Goal: Task Accomplishment & Management: Manage account settings

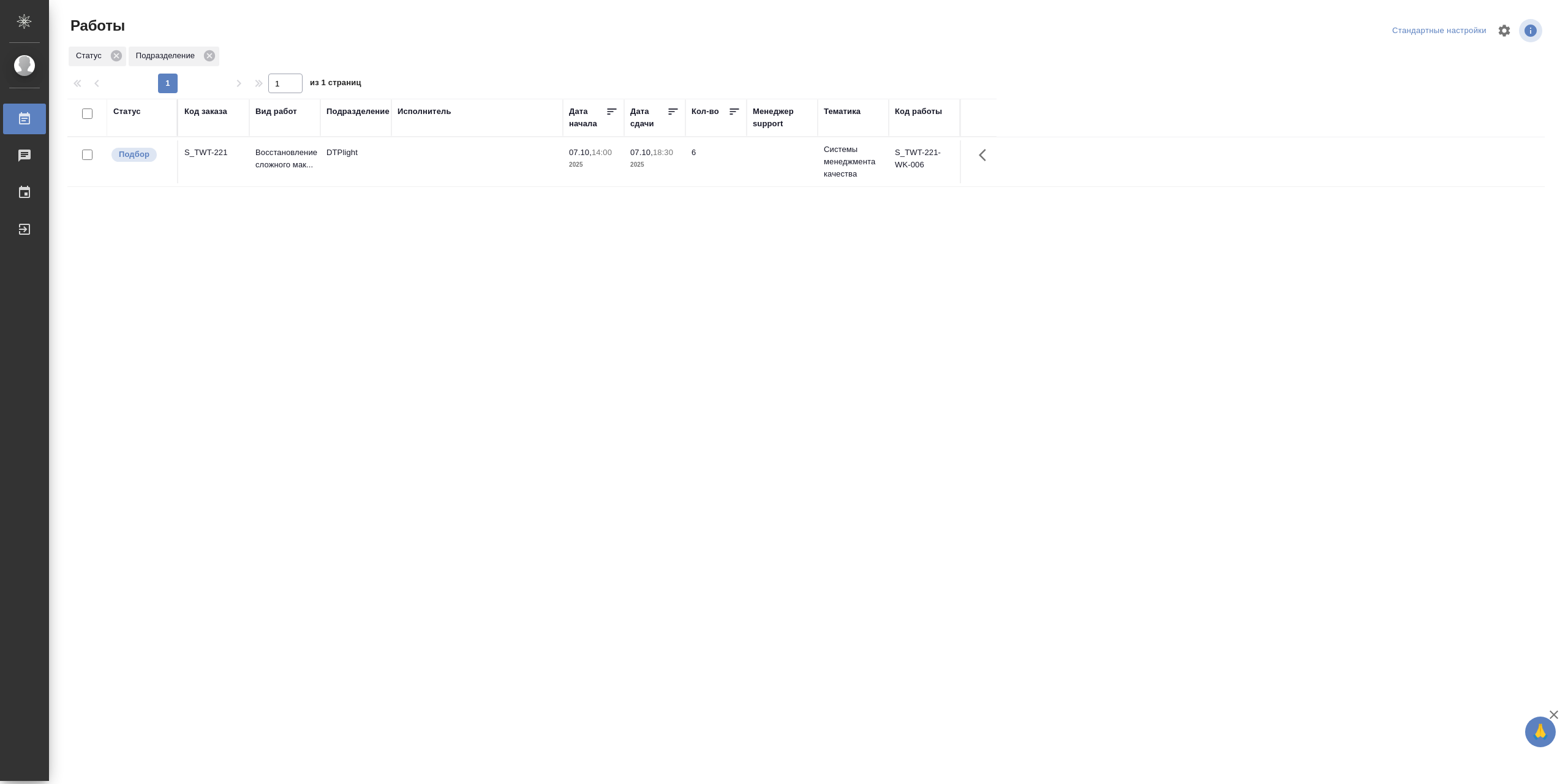
click at [433, 158] on td at bounding box center [477, 161] width 171 height 43
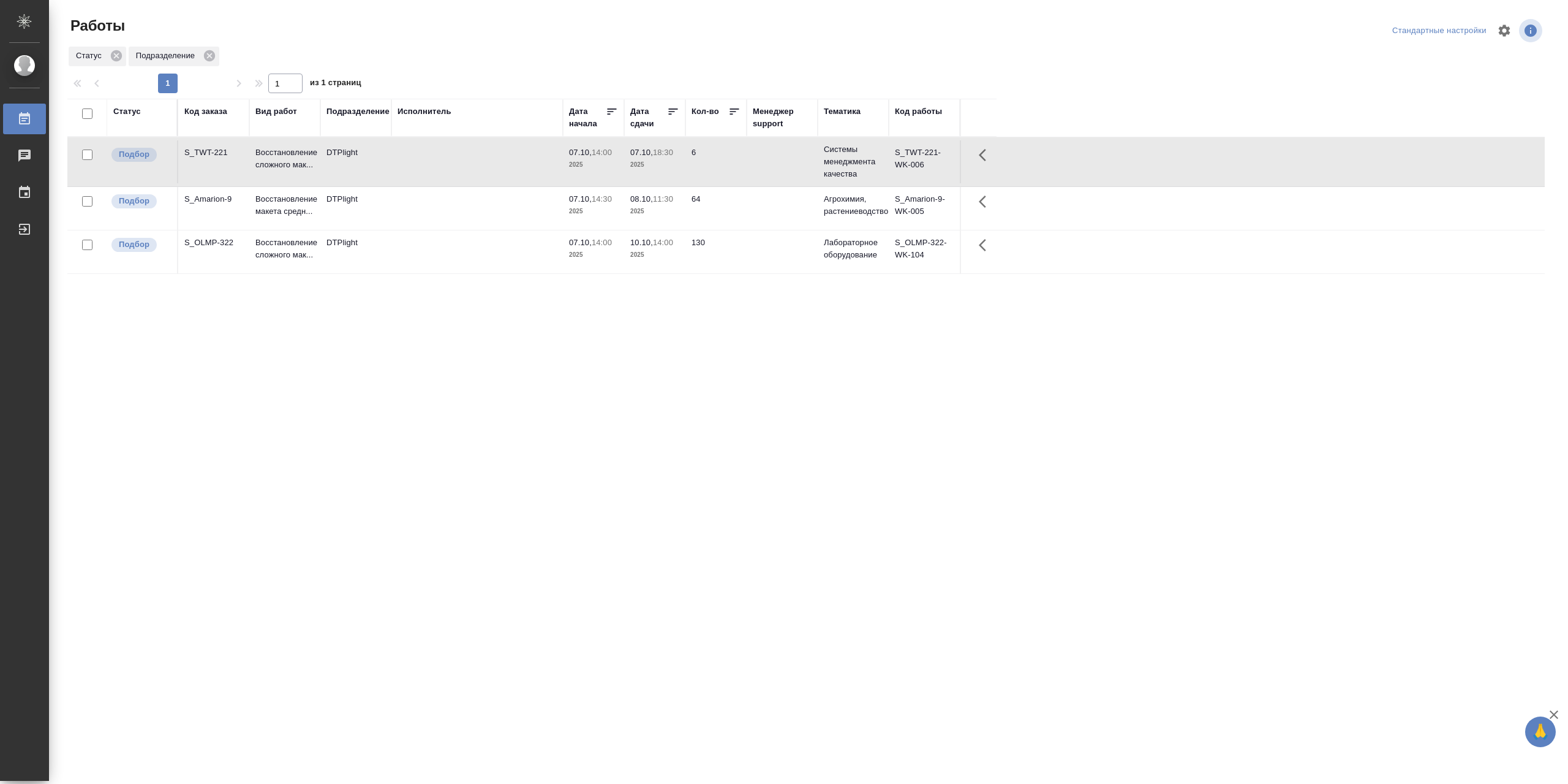
click at [446, 263] on td at bounding box center [477, 252] width 171 height 43
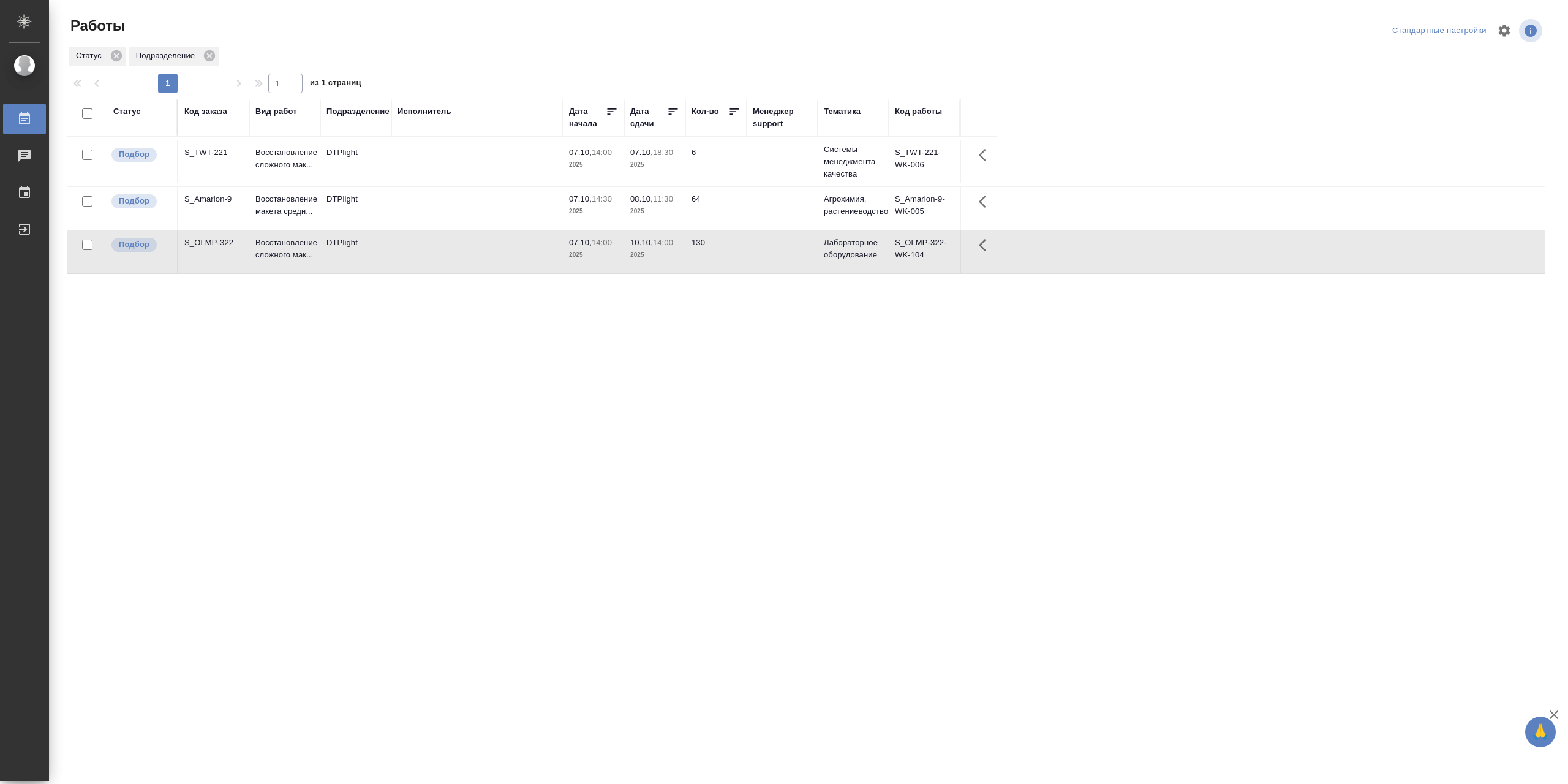
click at [446, 263] on td at bounding box center [477, 252] width 171 height 43
click at [451, 213] on td at bounding box center [477, 208] width 171 height 43
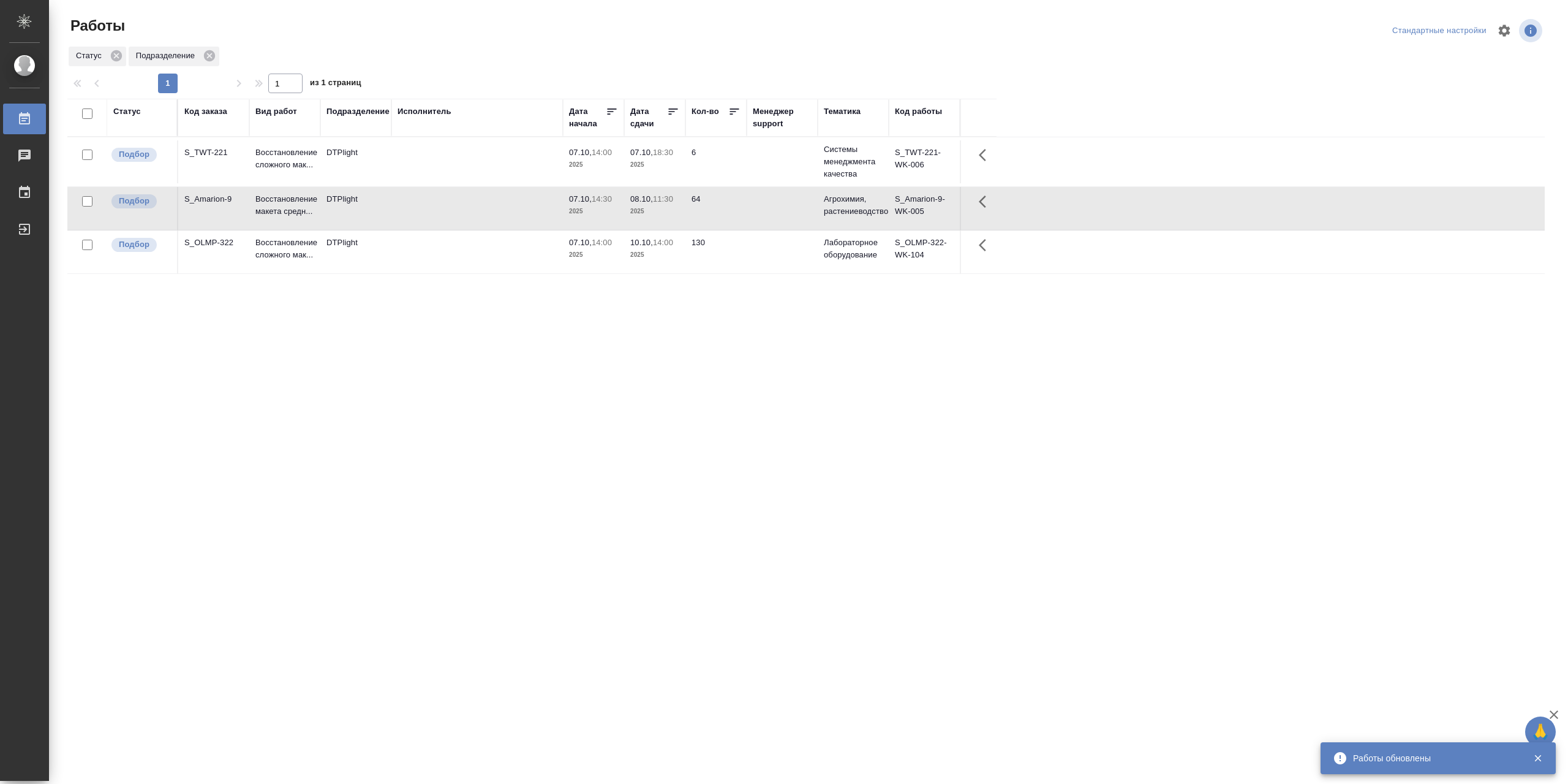
click at [451, 213] on td at bounding box center [477, 208] width 171 height 43
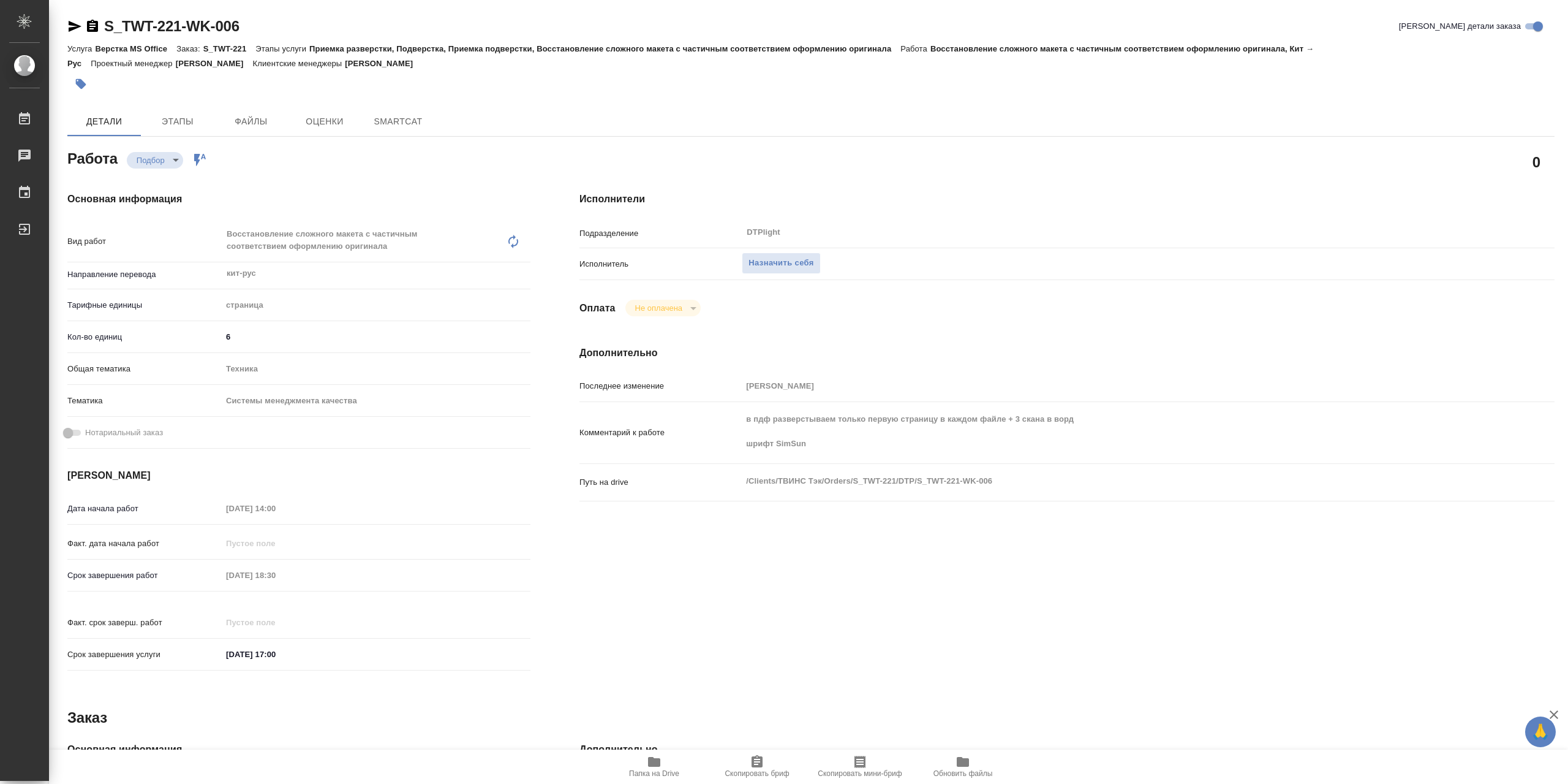
type textarea "x"
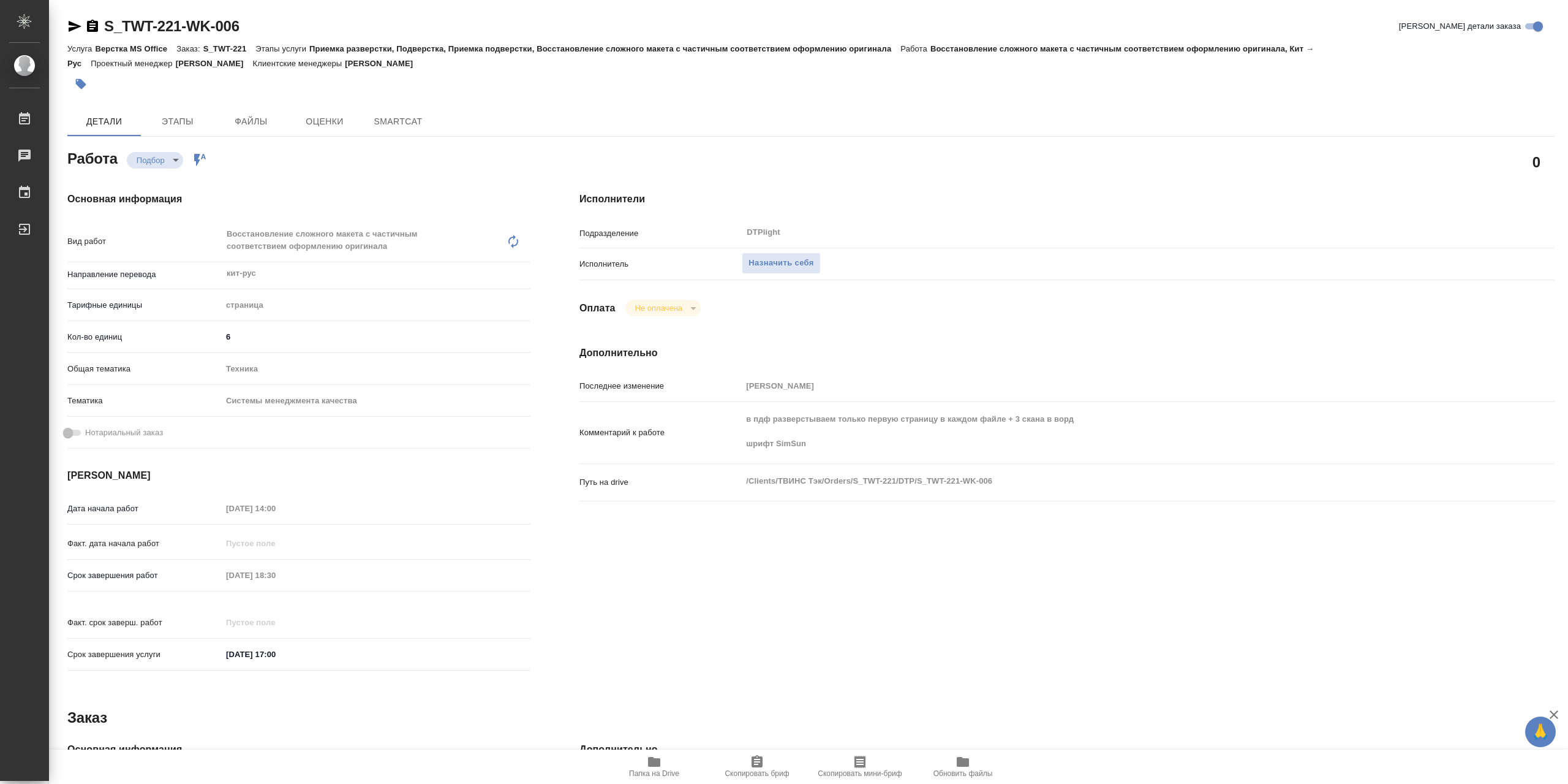
type textarea "x"
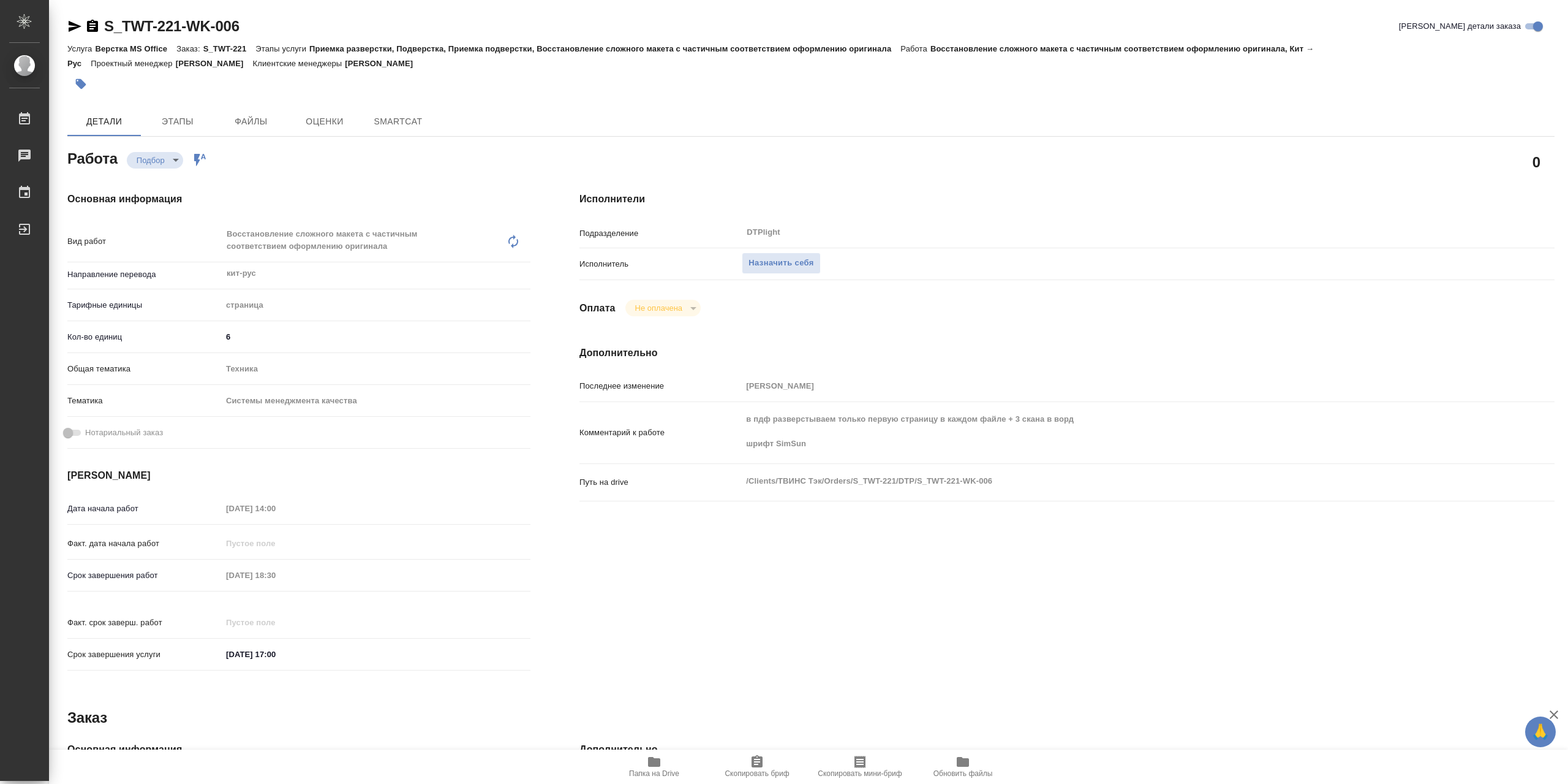
type textarea "x"
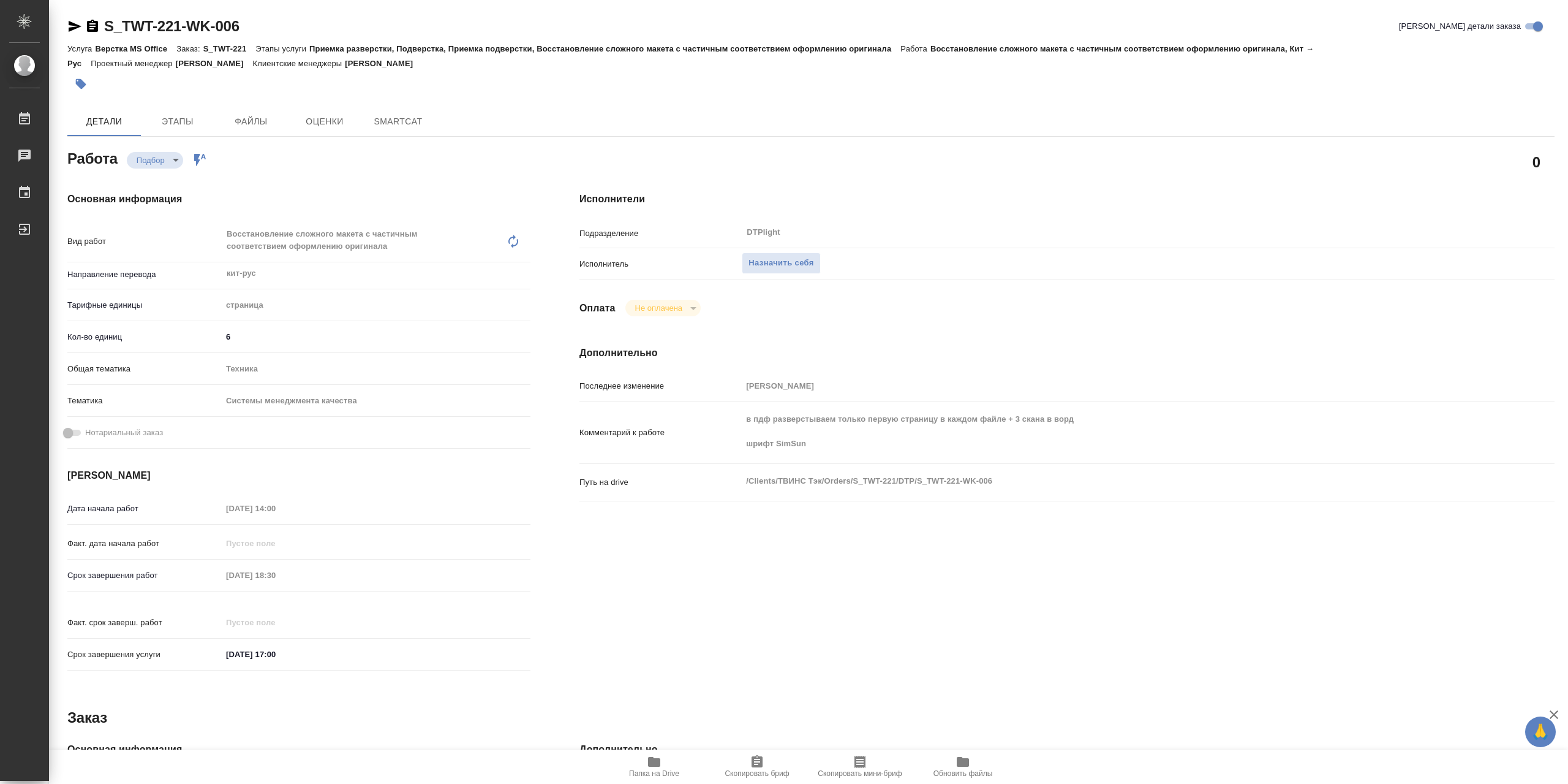
type textarea "x"
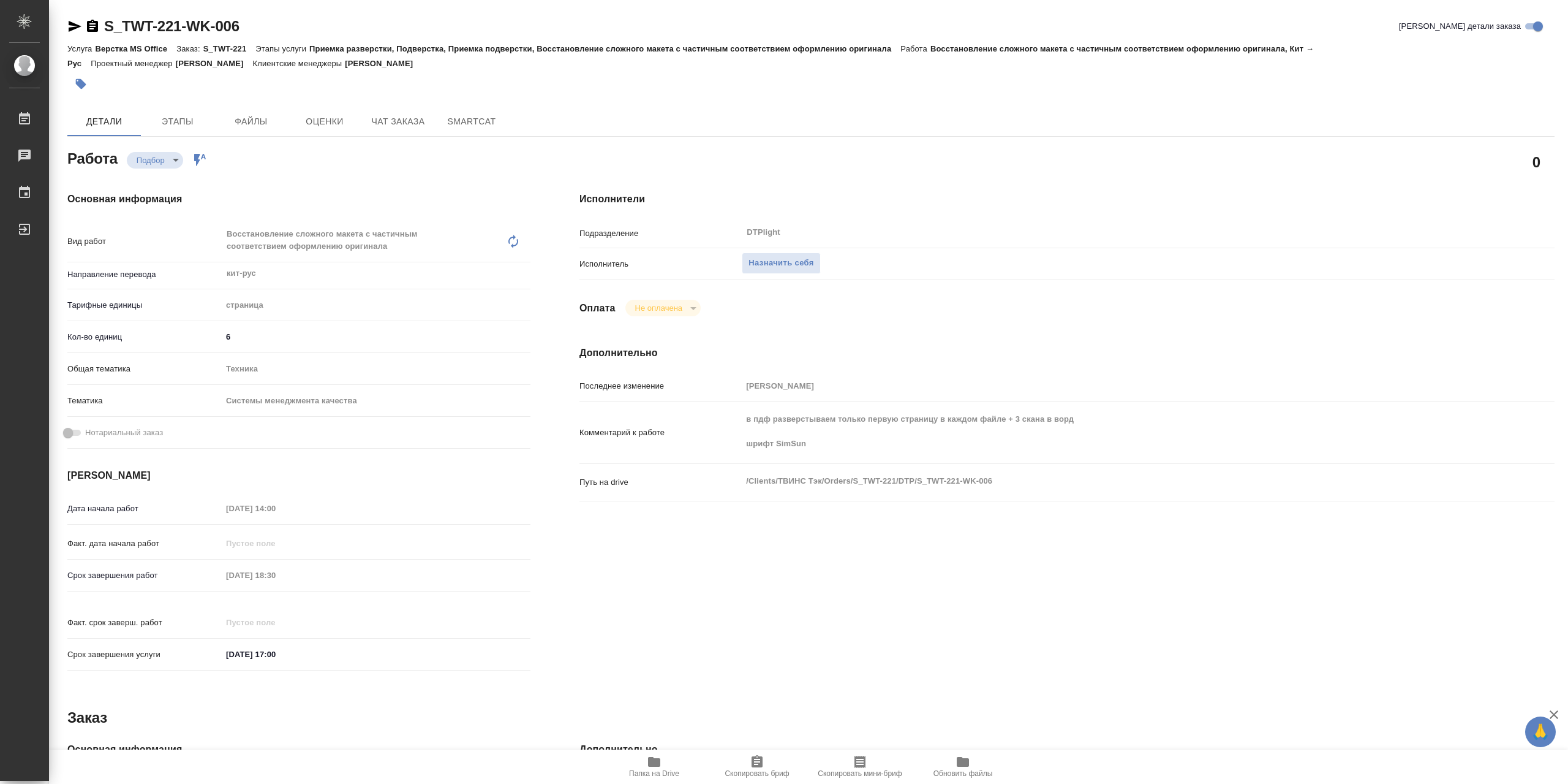
type textarea "x"
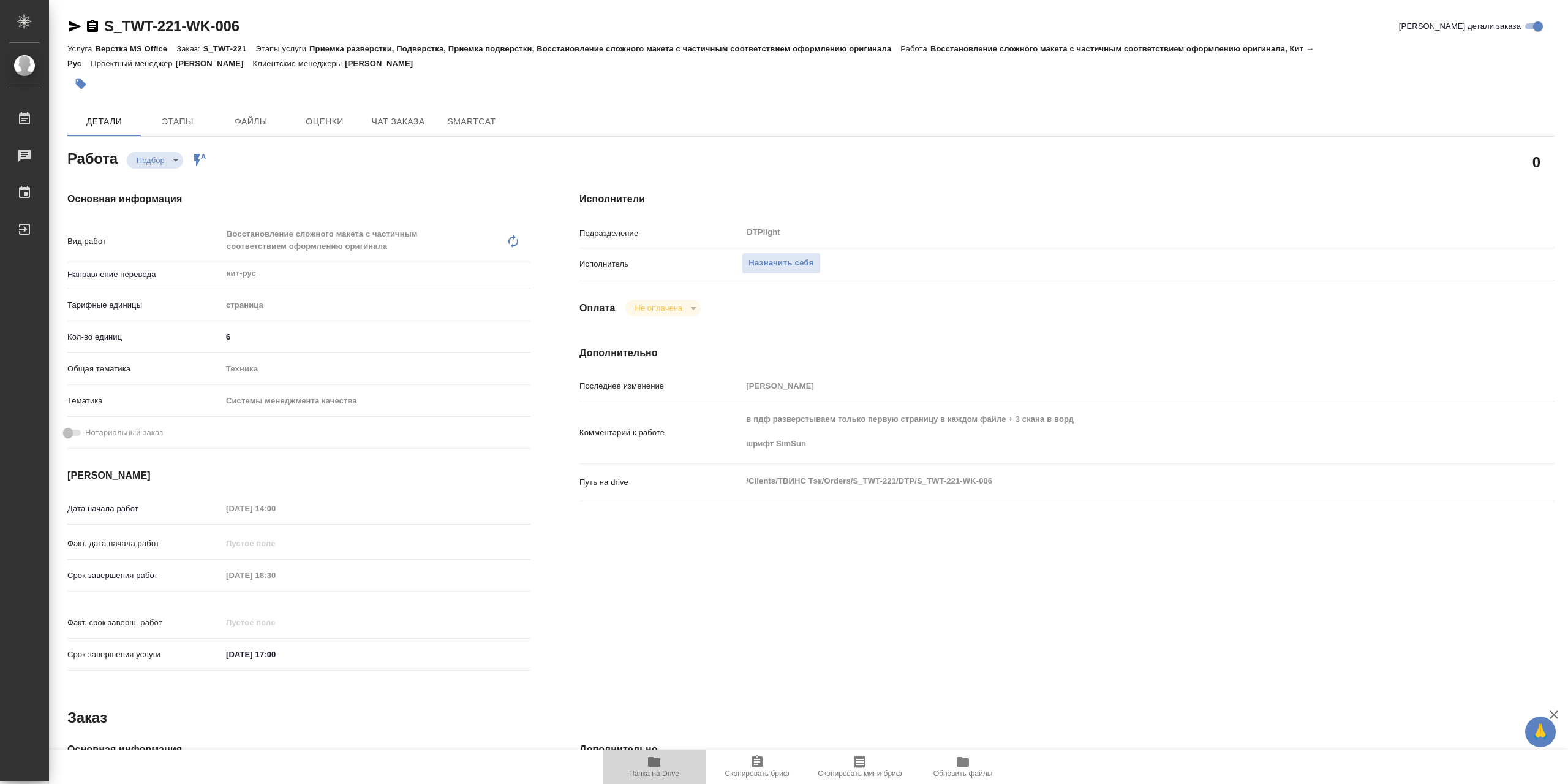
click at [660, 772] on span "Папка на Drive" at bounding box center [654, 773] width 50 height 9
type textarea "x"
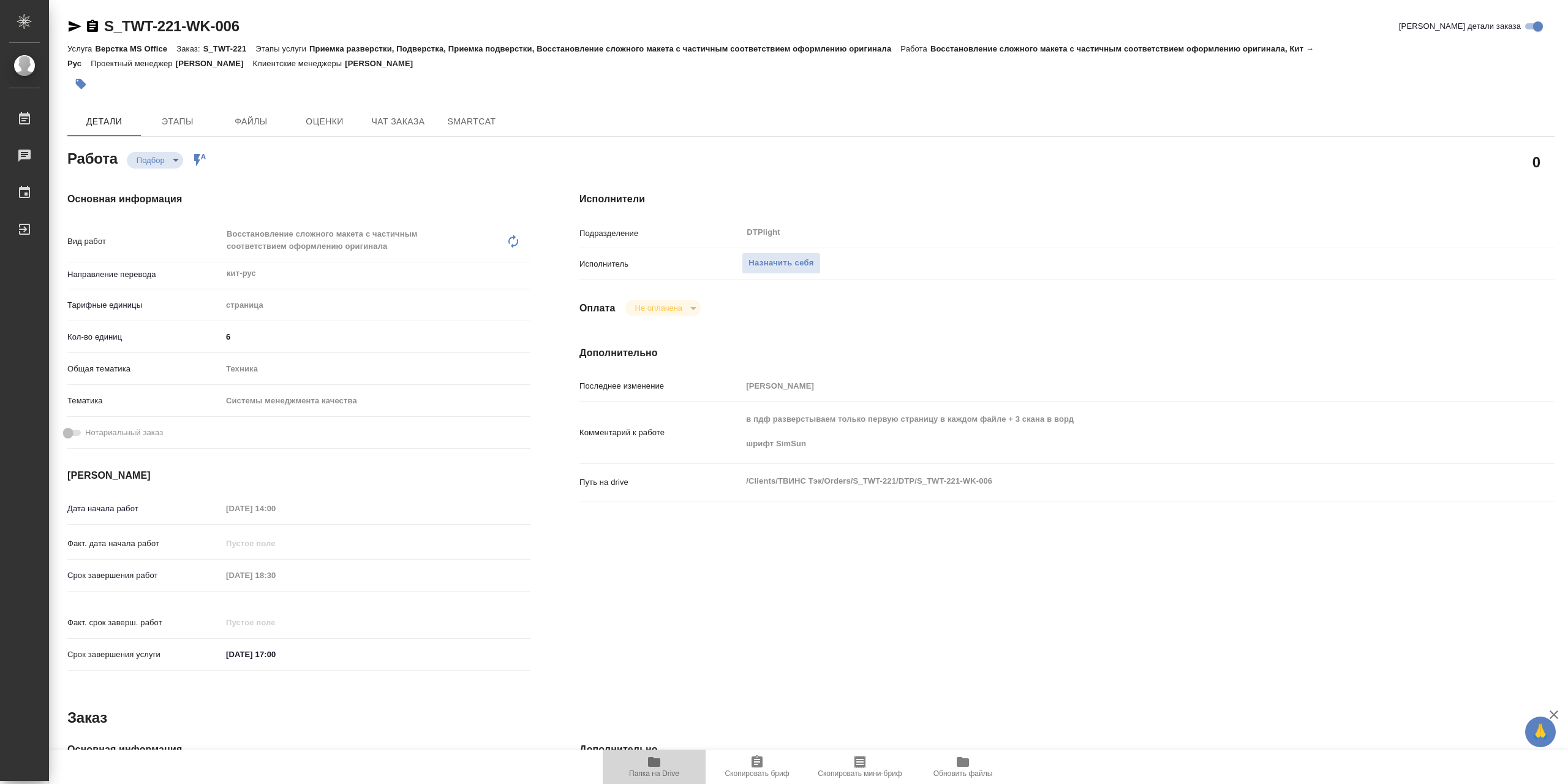
type textarea "x"
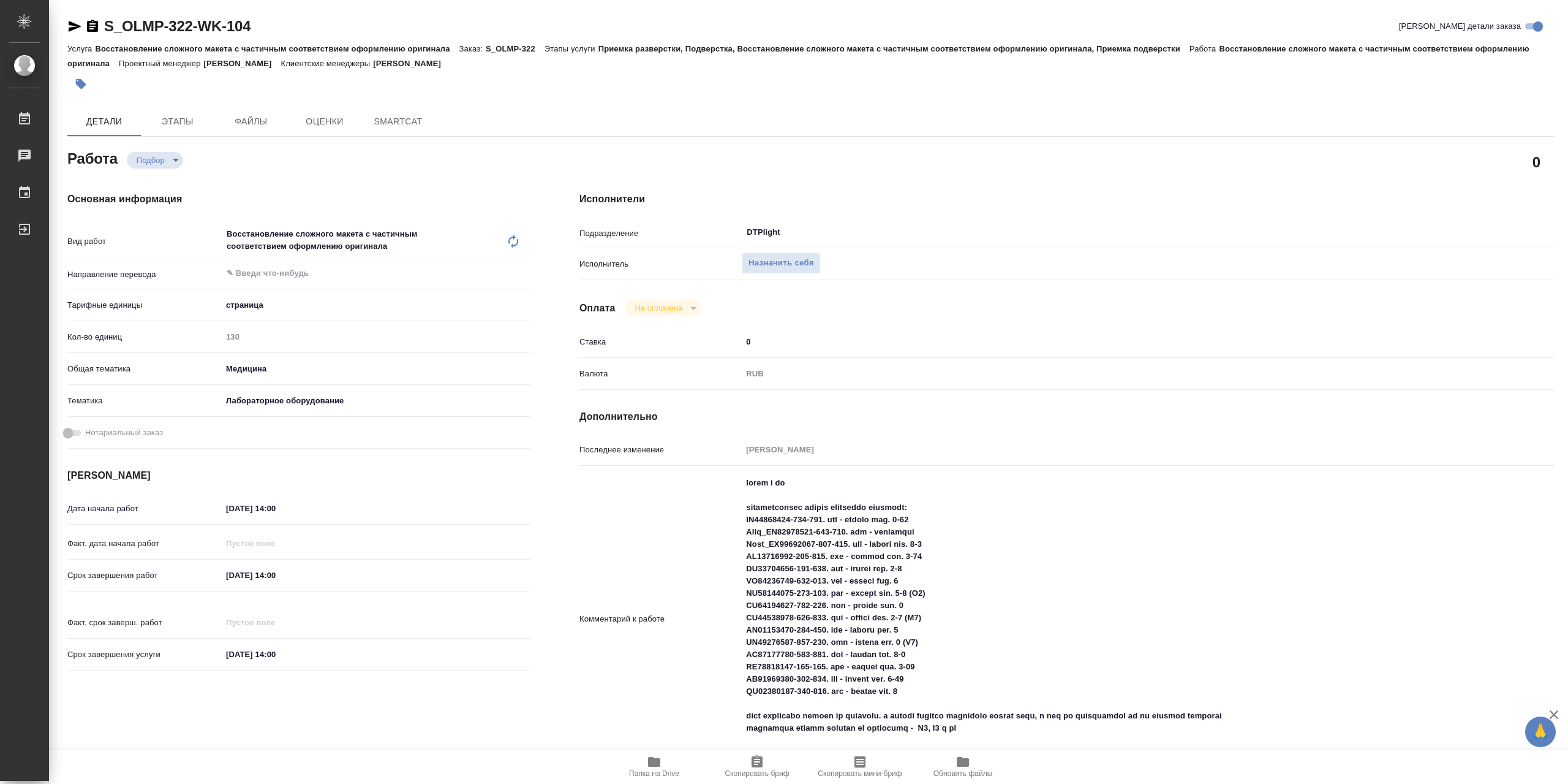
type textarea "x"
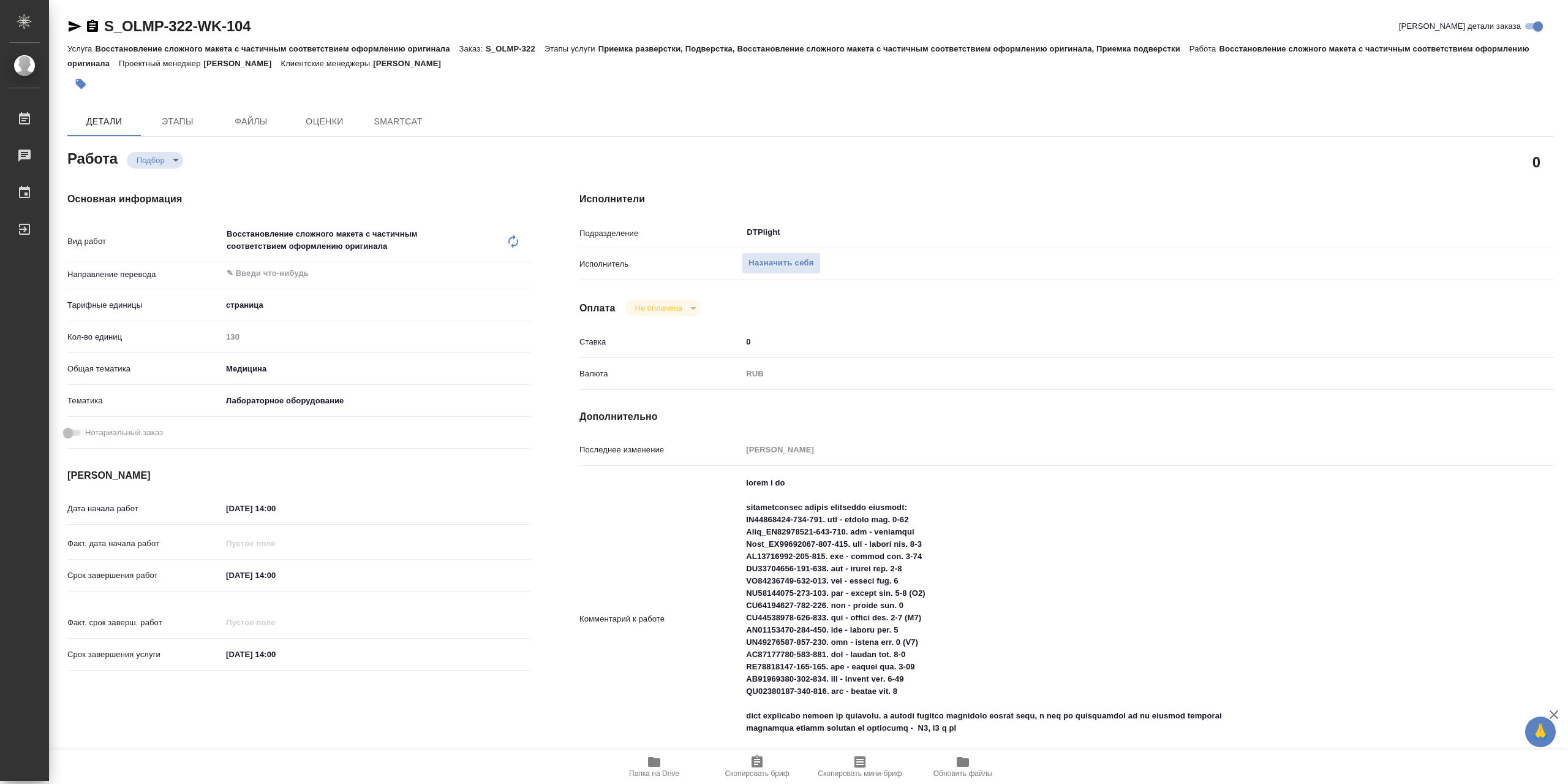
type textarea "x"
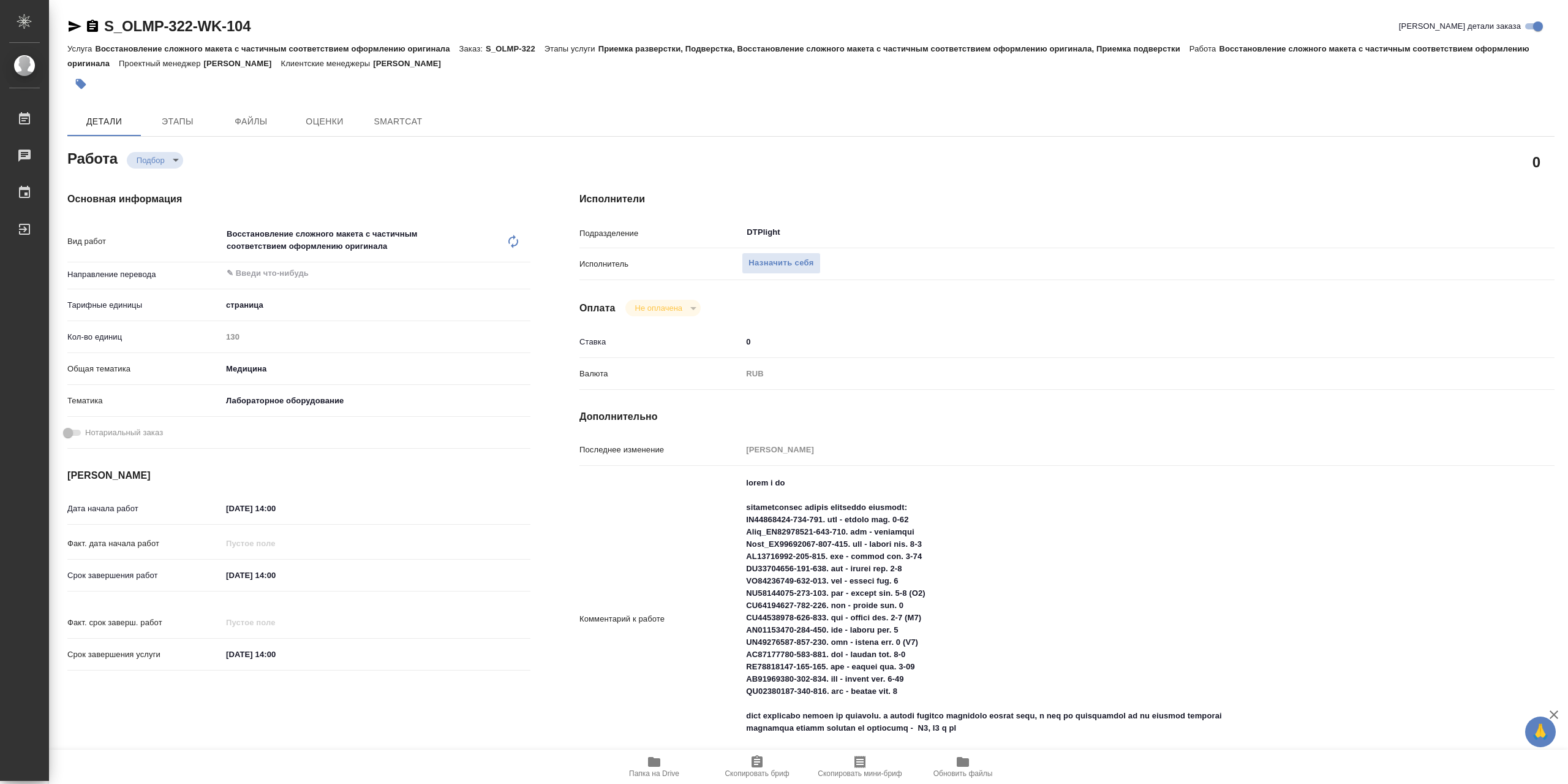
type textarea "x"
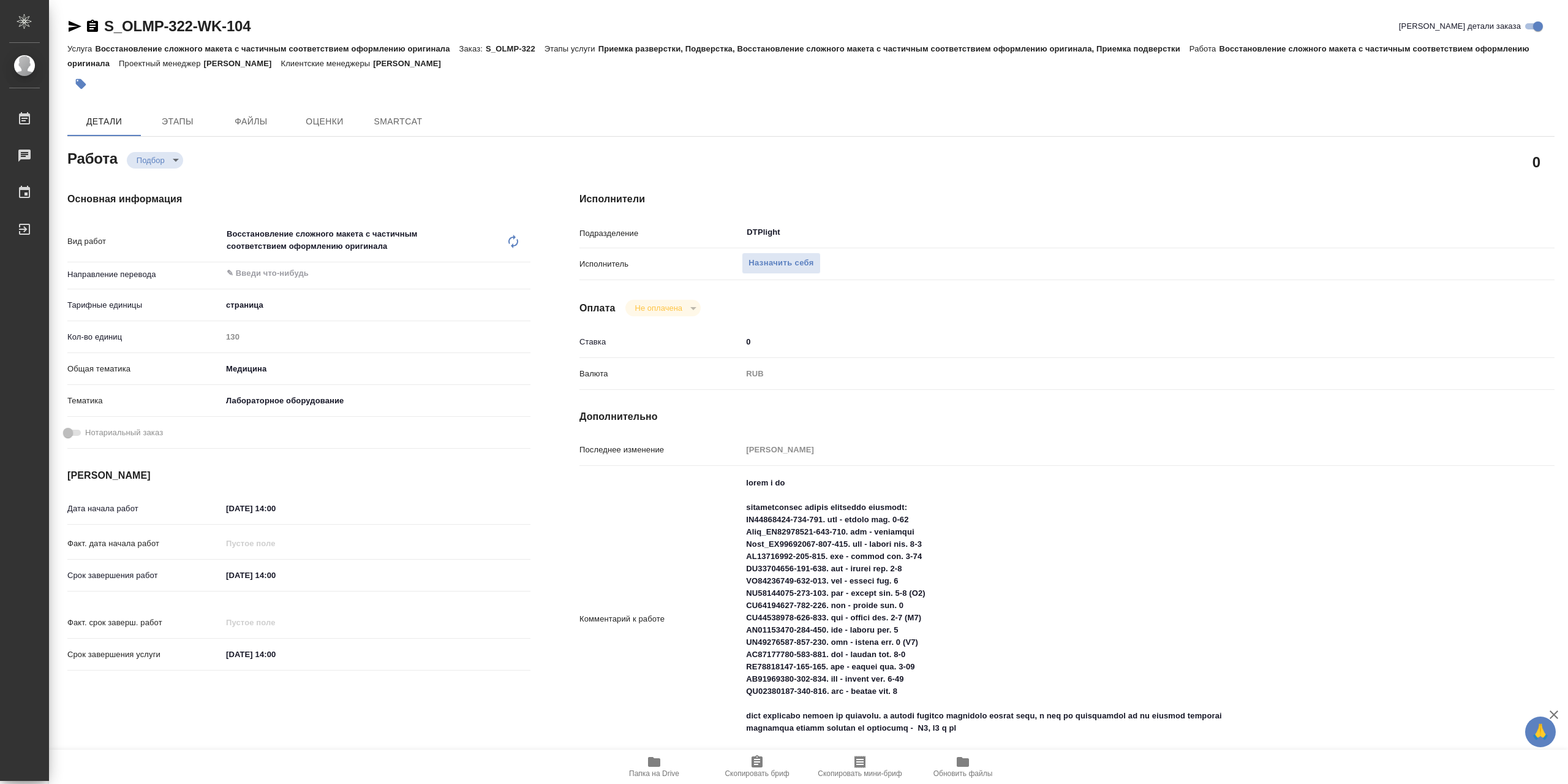
type textarea "x"
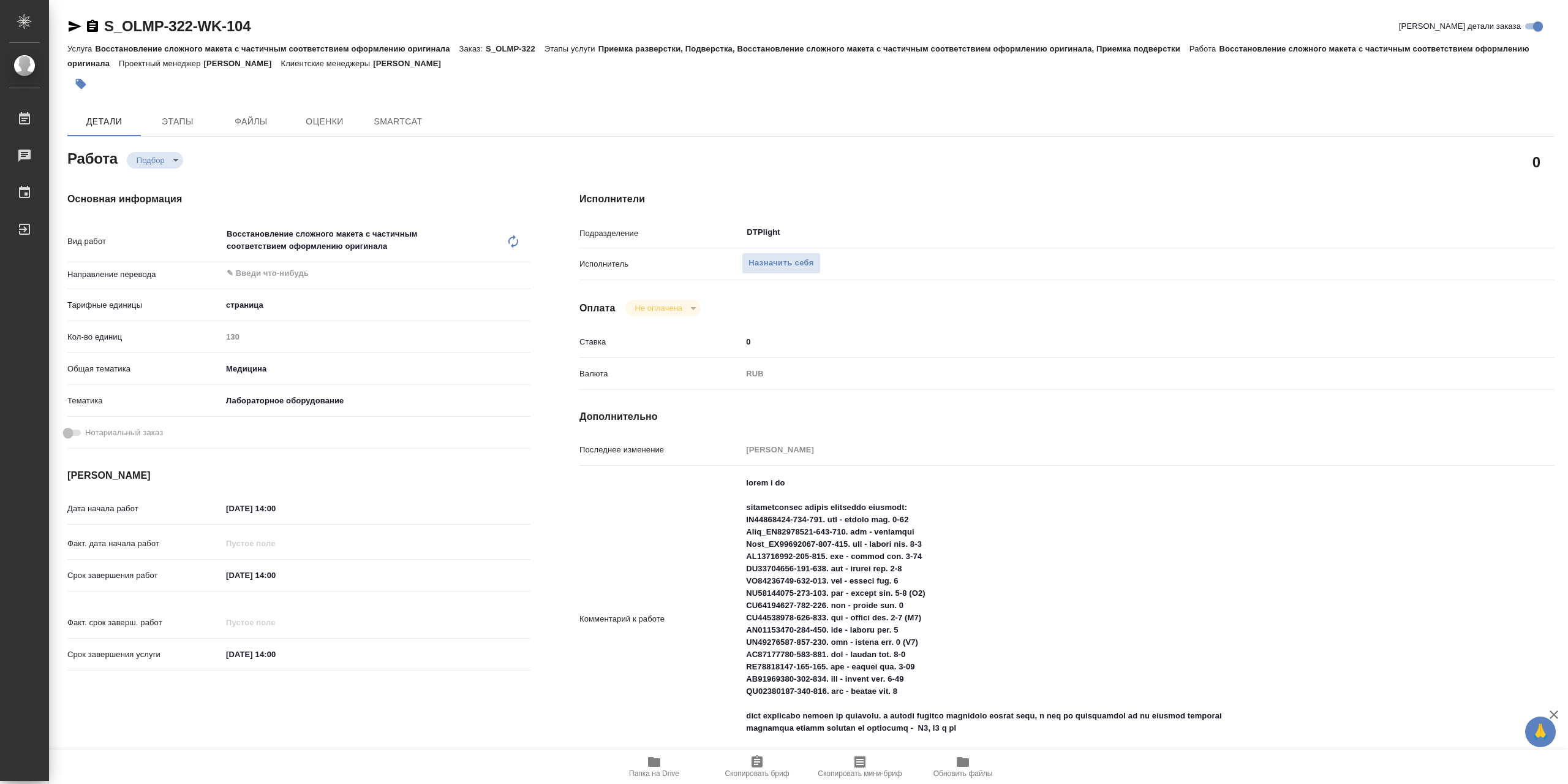
type textarea "x"
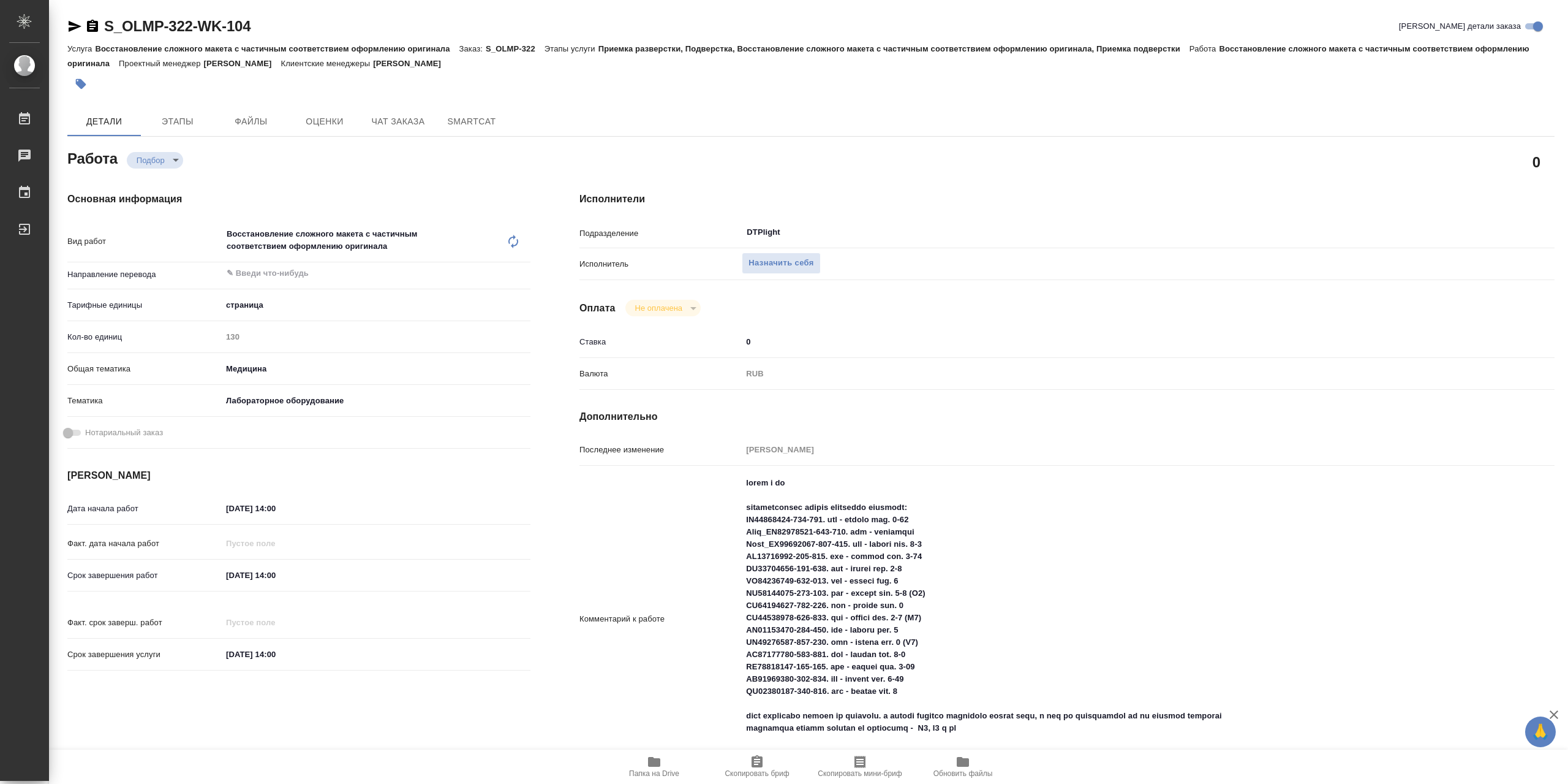
type textarea "x"
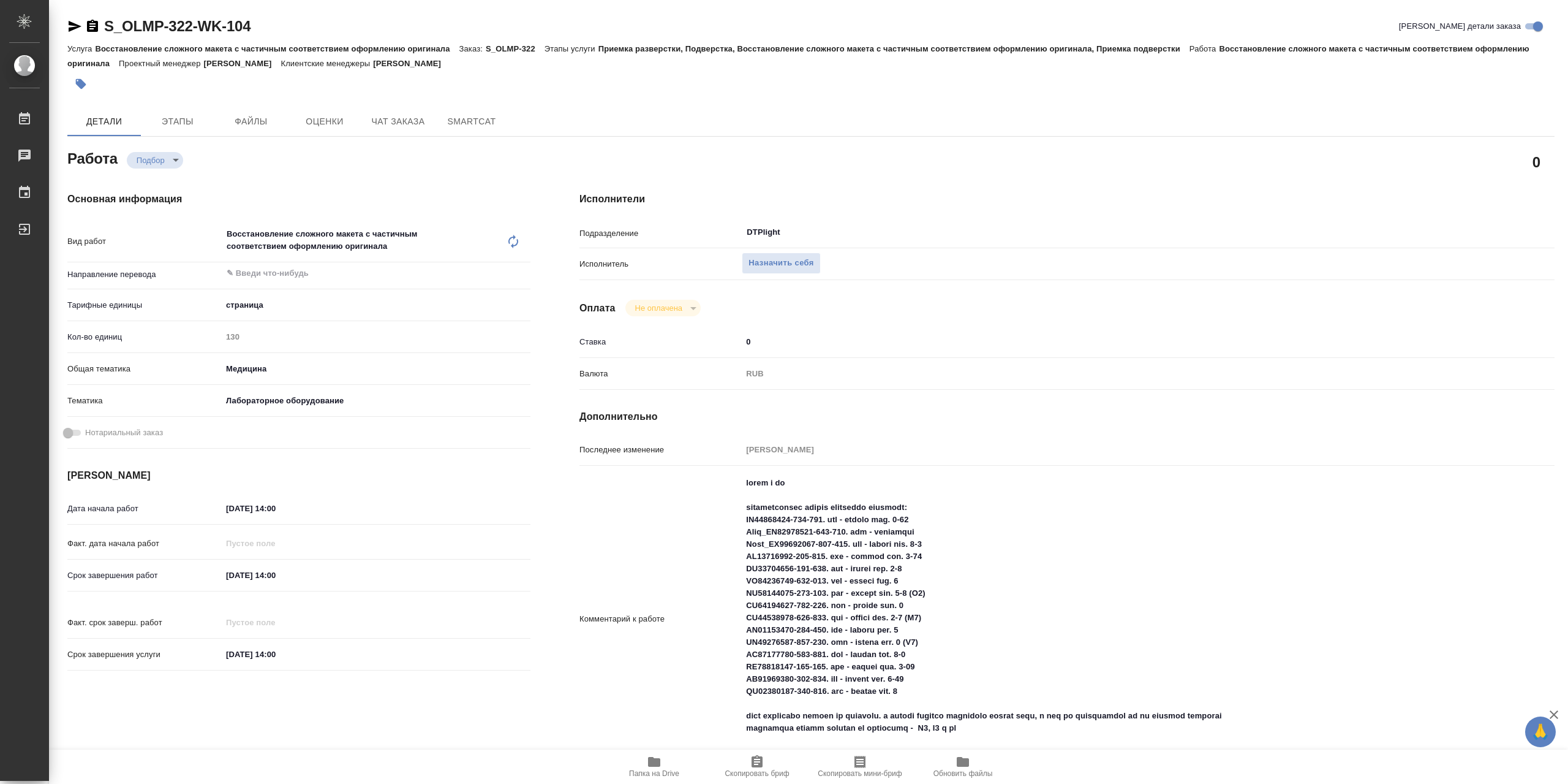
scroll to position [123, 0]
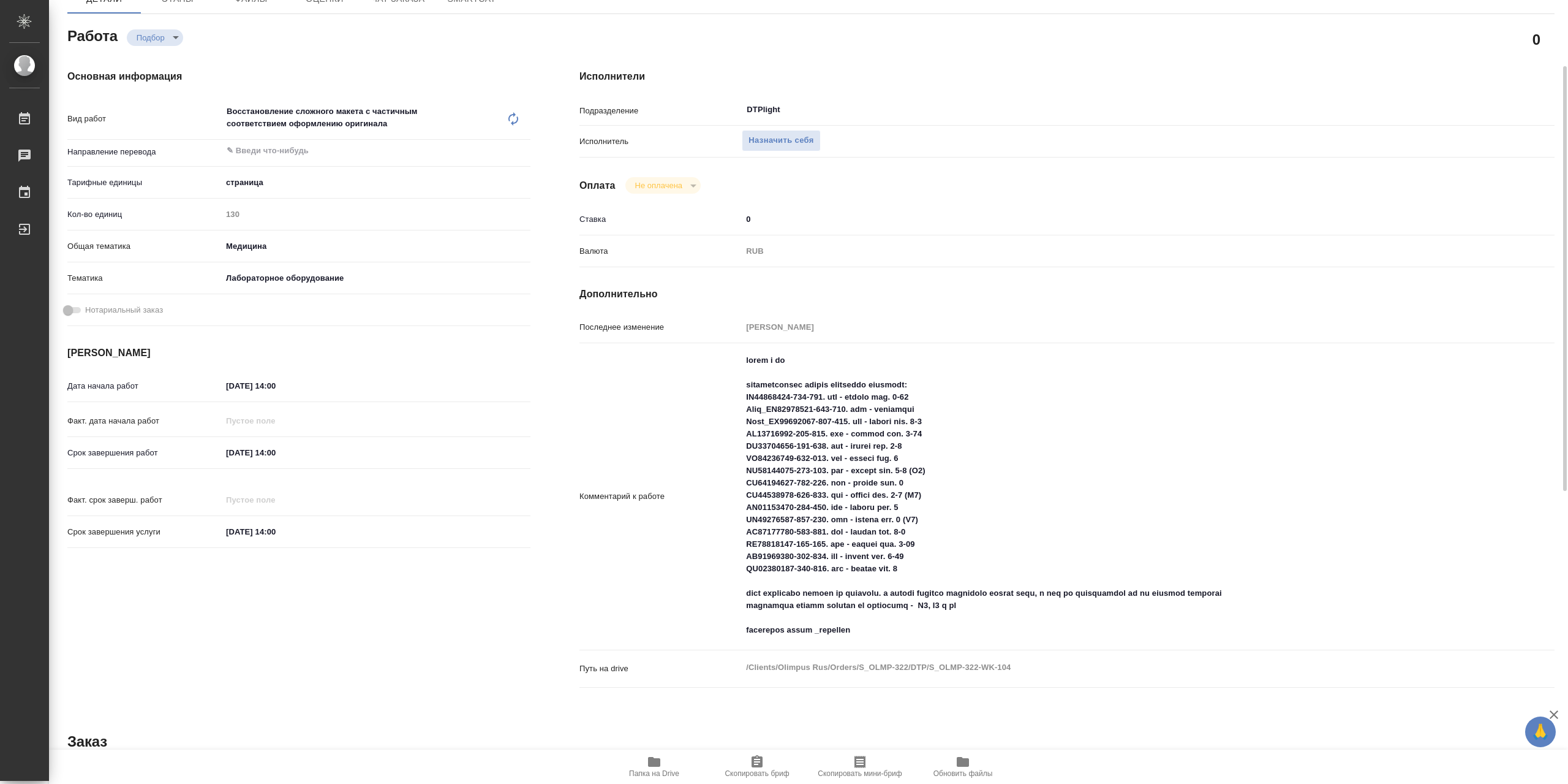
type textarea "x"
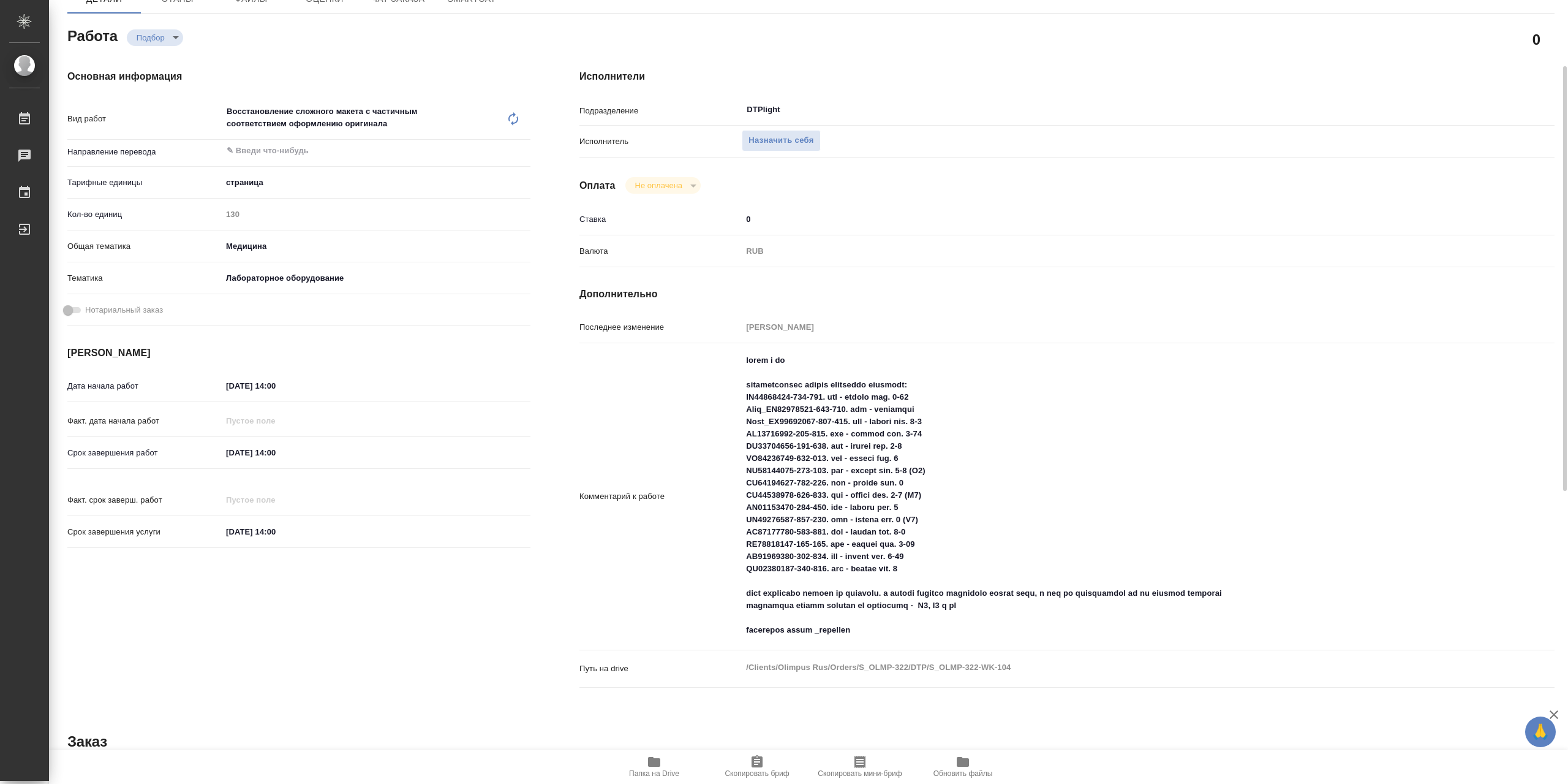
click at [648, 760] on icon "button" at bounding box center [653, 762] width 12 height 10
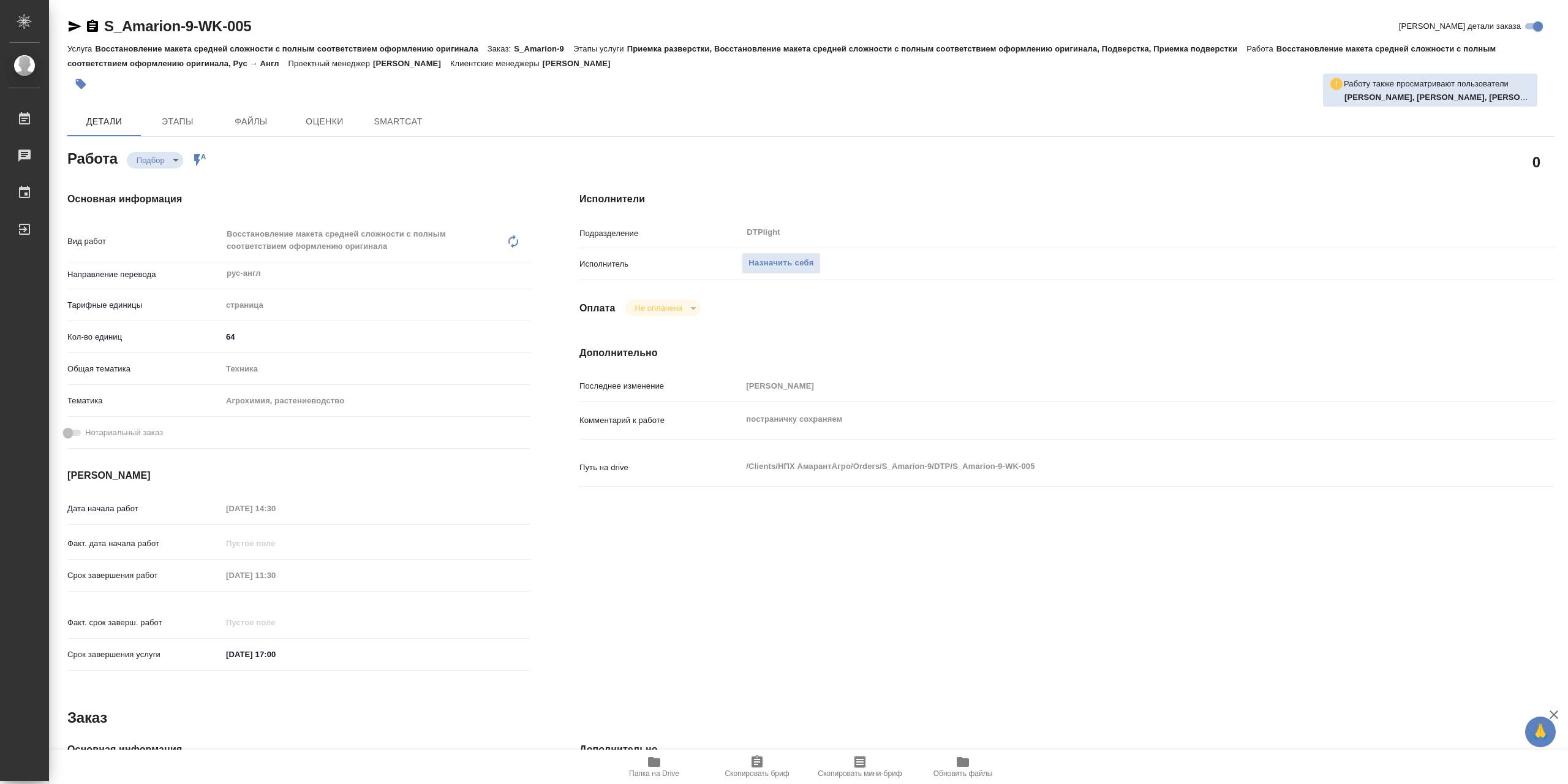
type textarea "x"
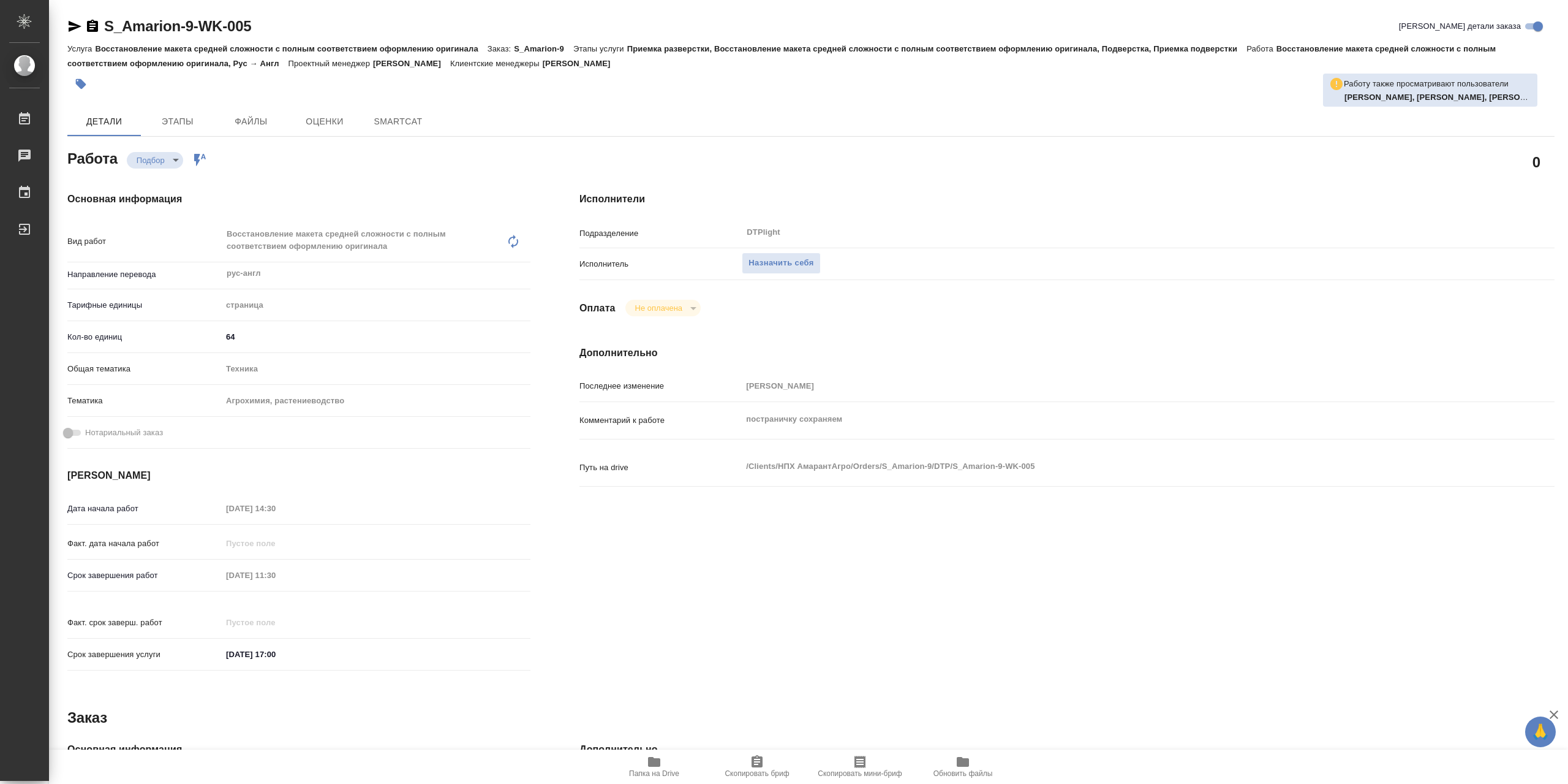
type textarea "x"
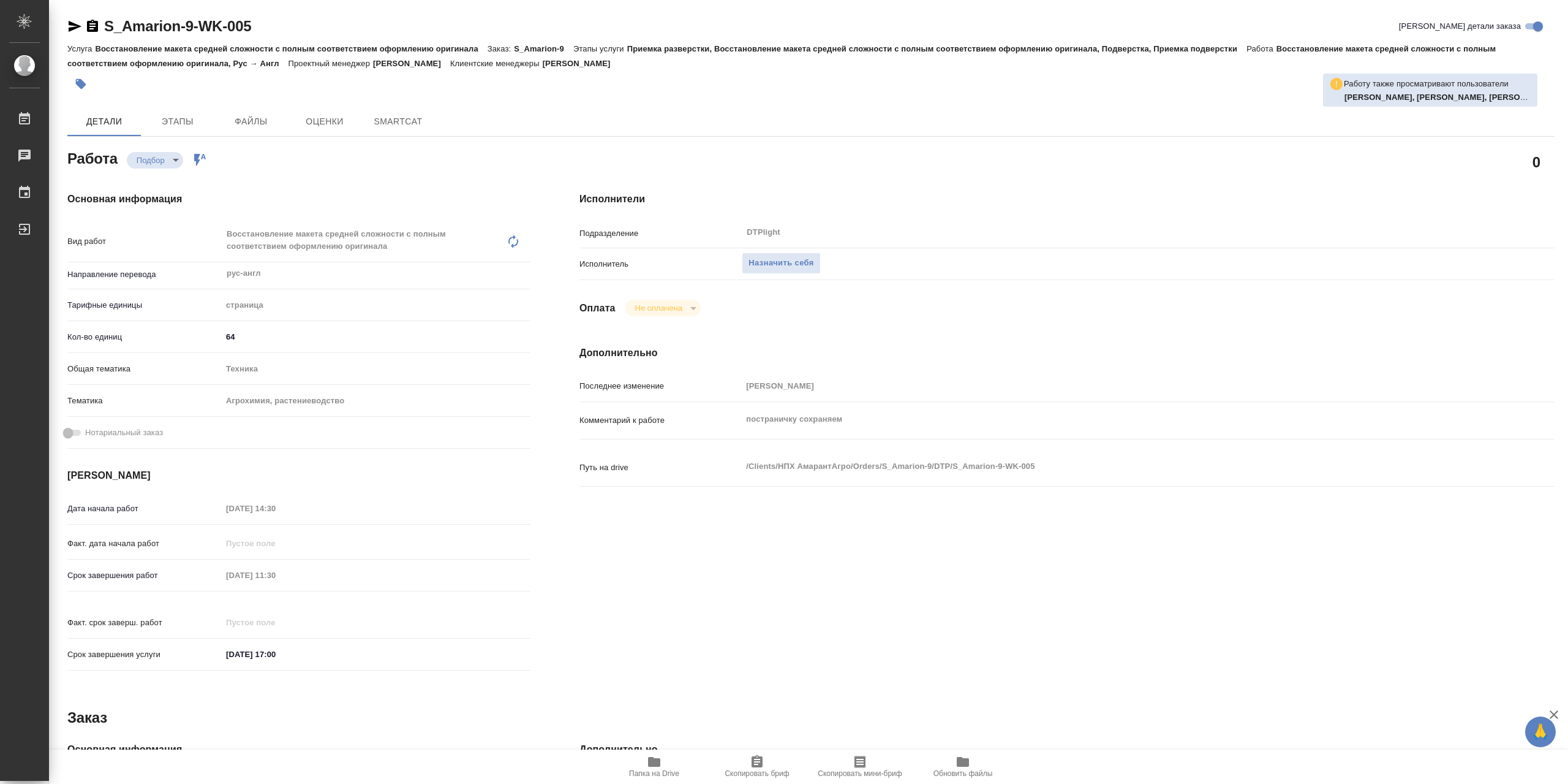
type textarea "x"
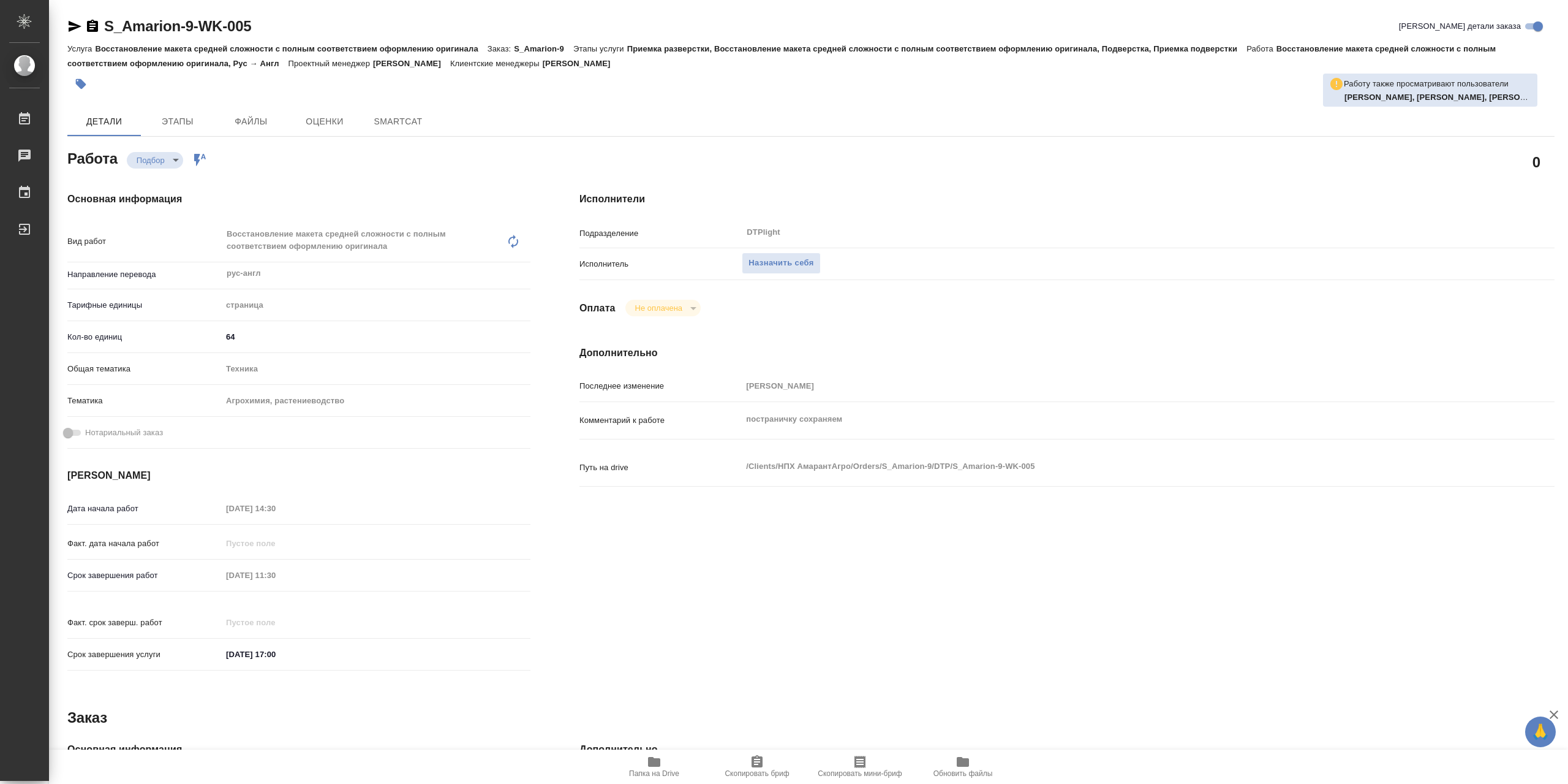
type textarea "x"
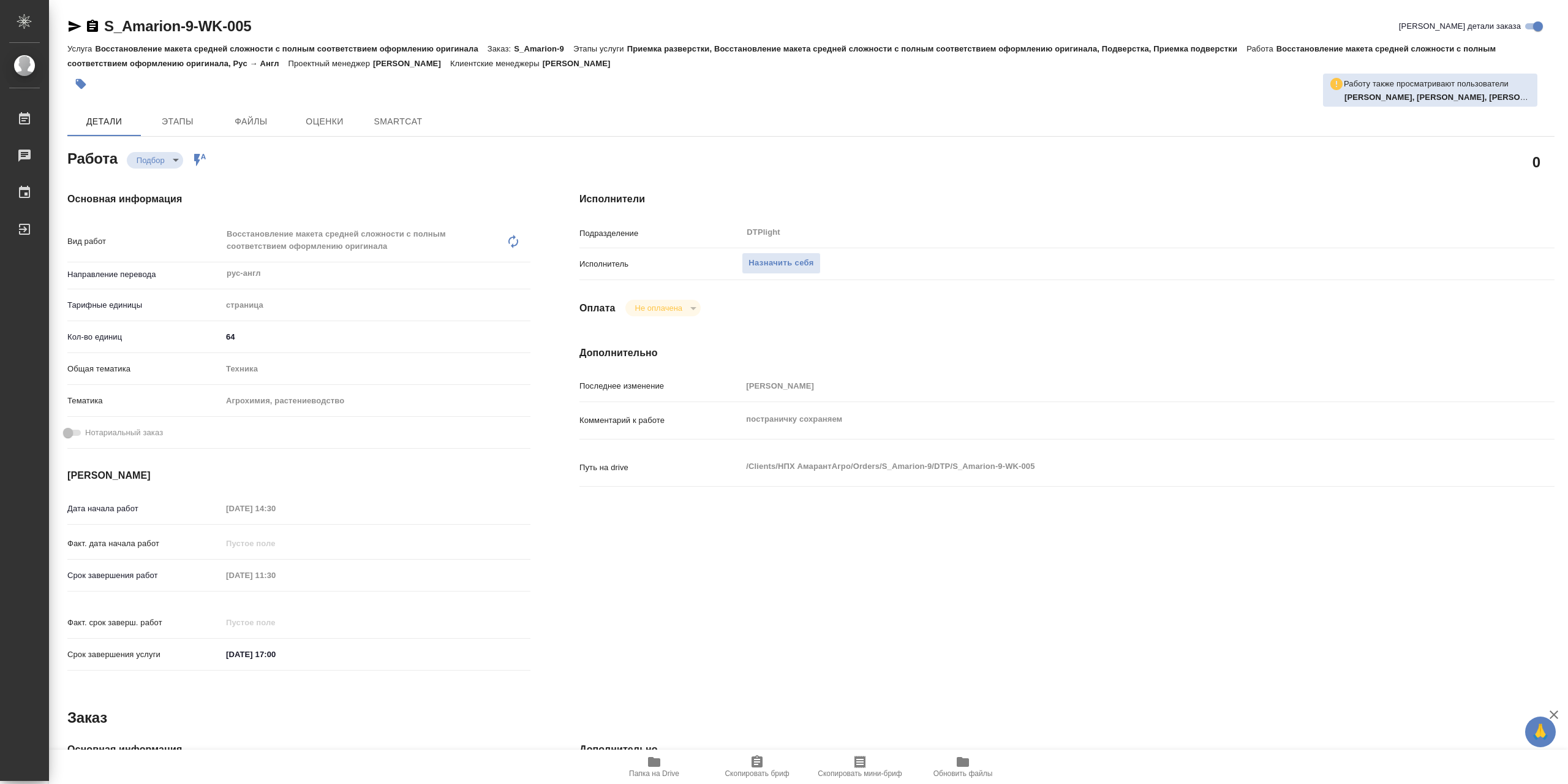
type textarea "x"
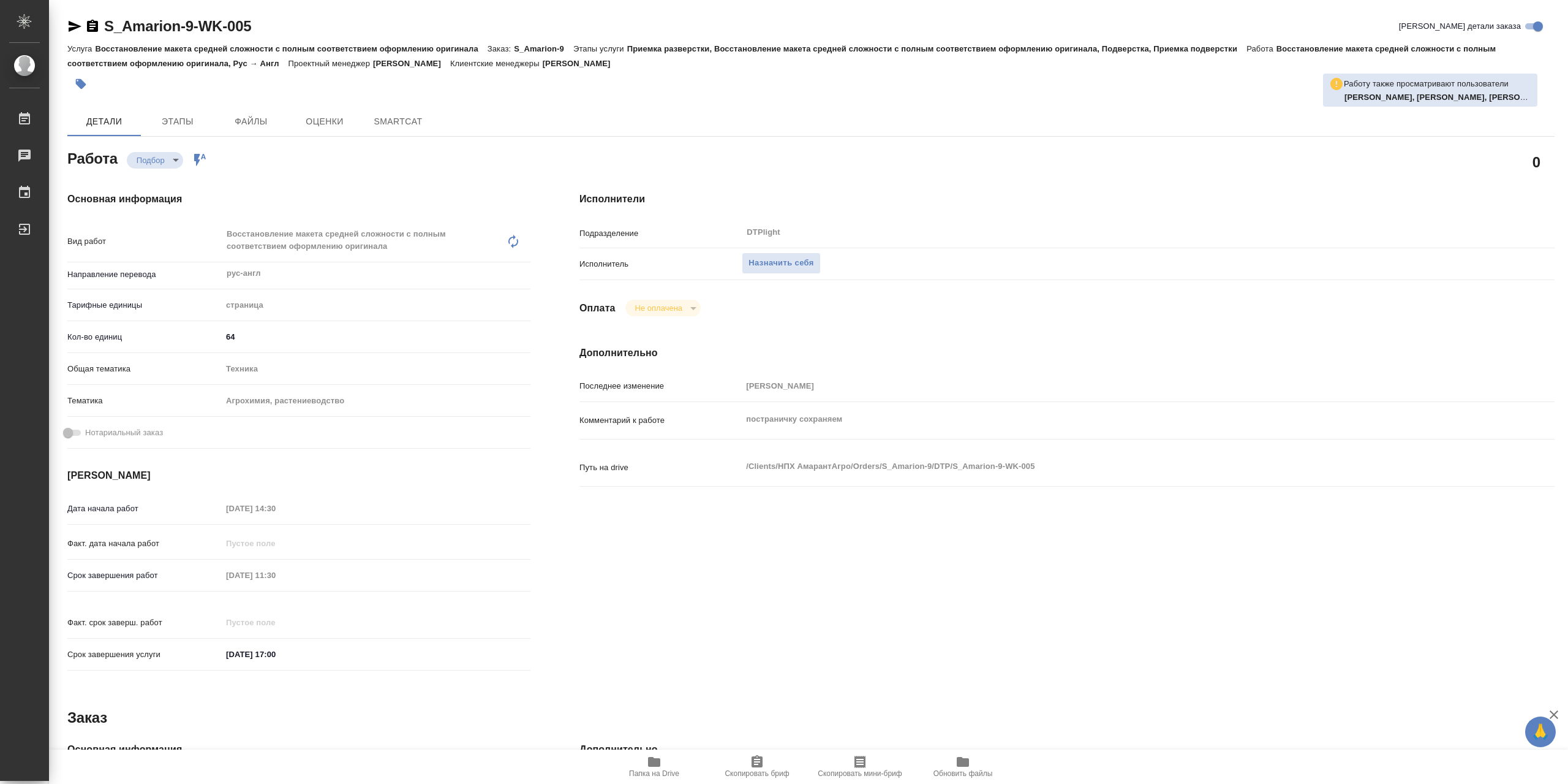
type textarea "x"
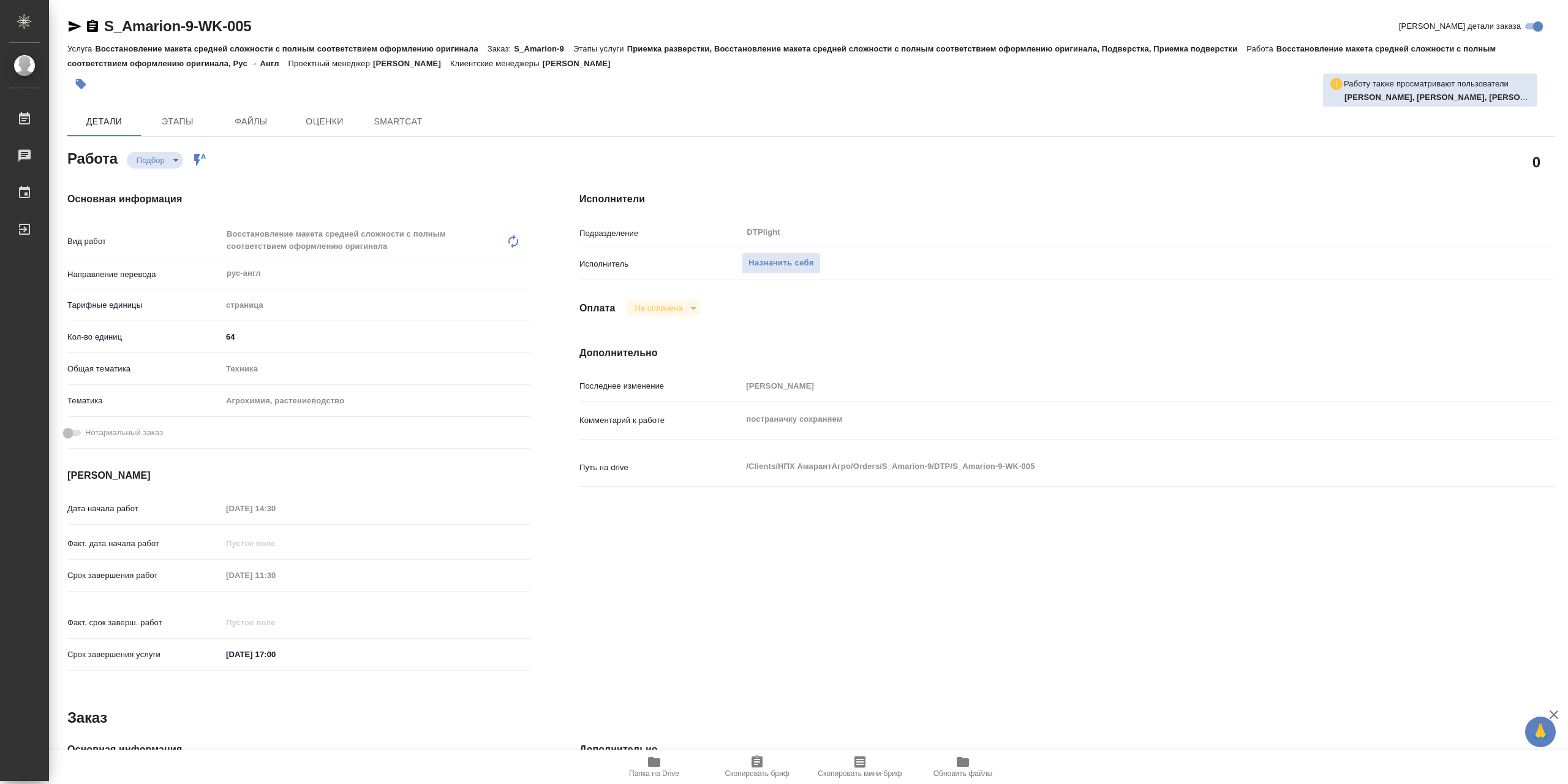
type textarea "x"
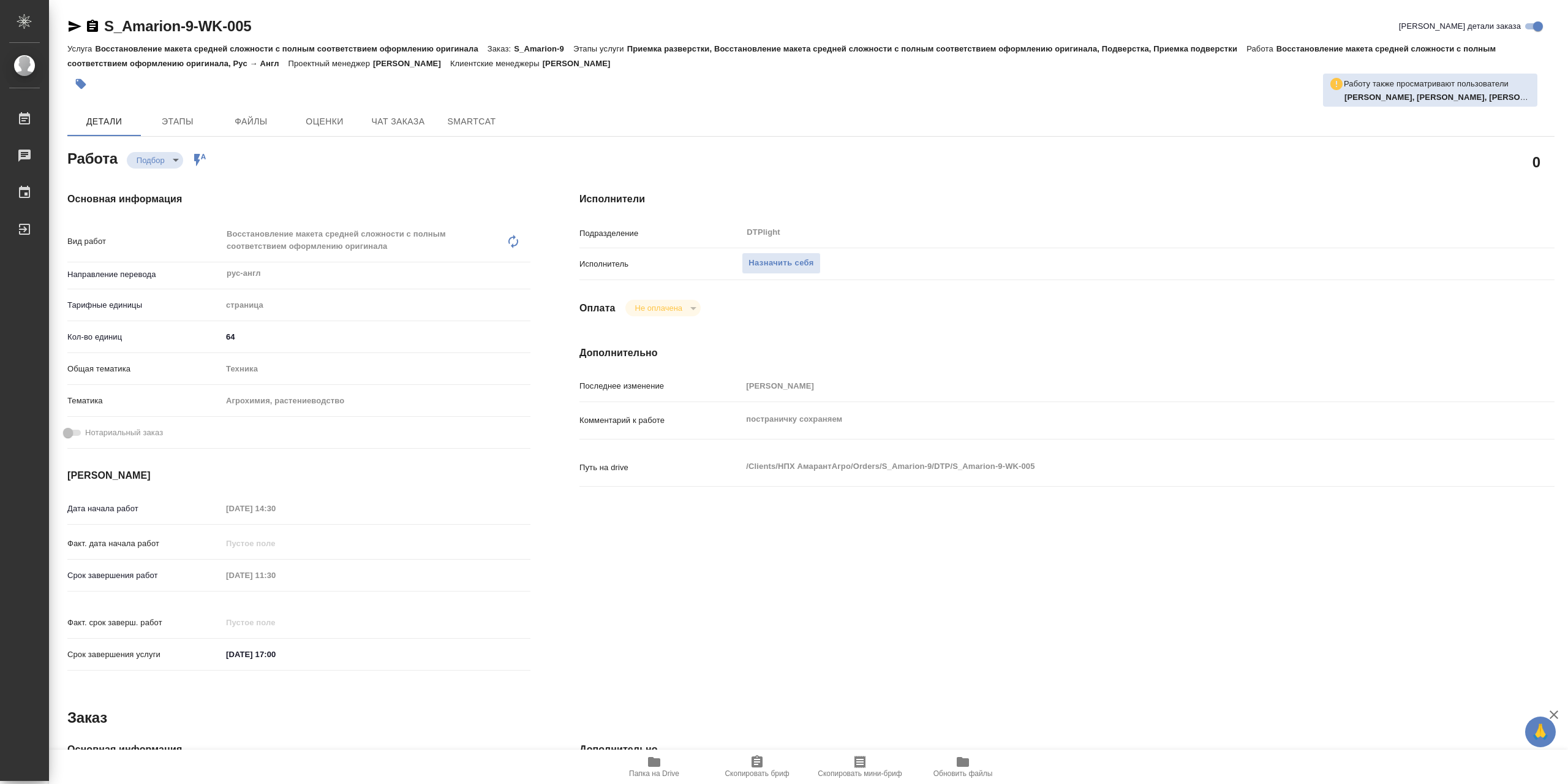
type textarea "x"
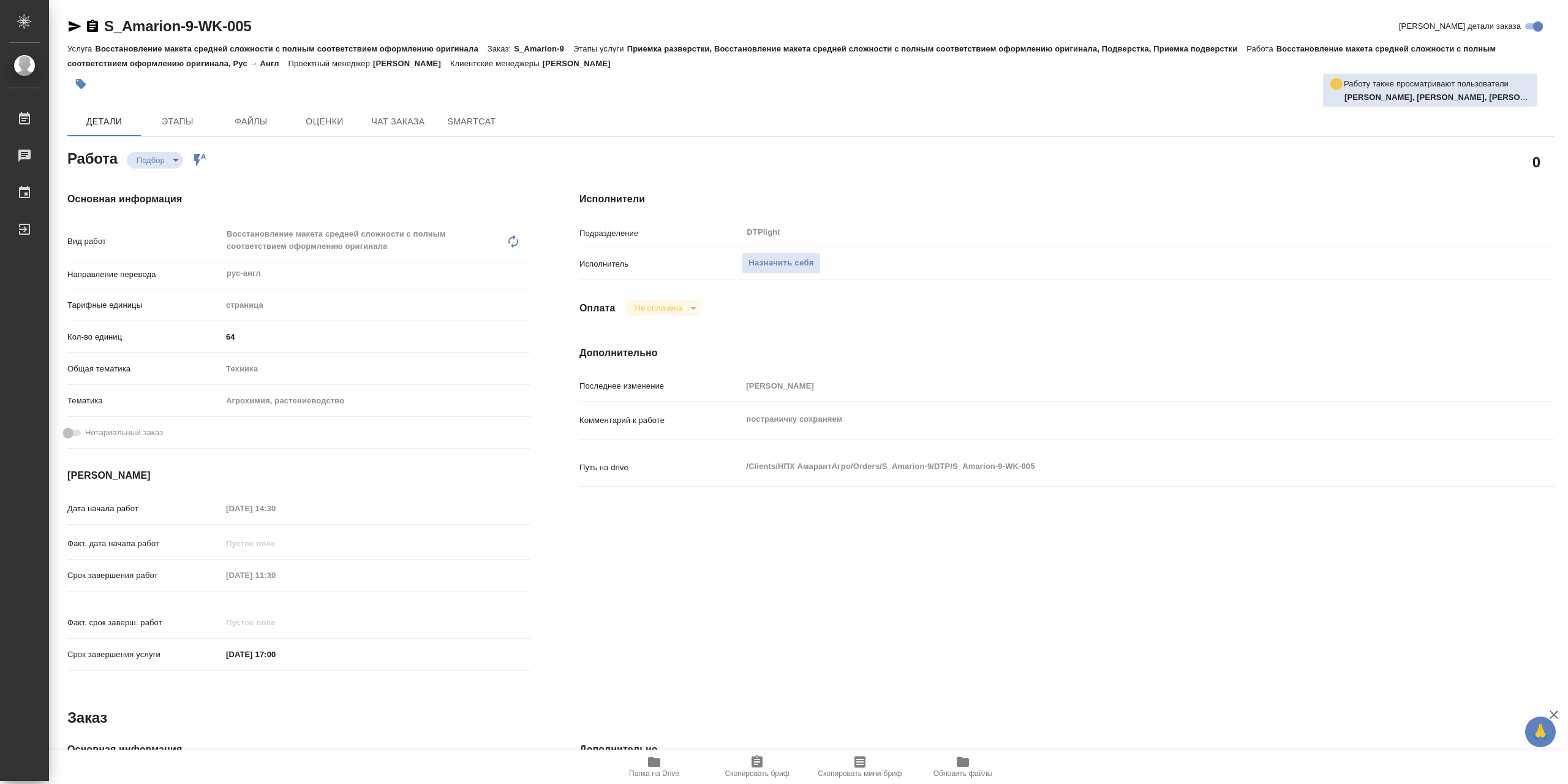
click at [638, 765] on span "Папка на Drive" at bounding box center [654, 766] width 88 height 23
type textarea "x"
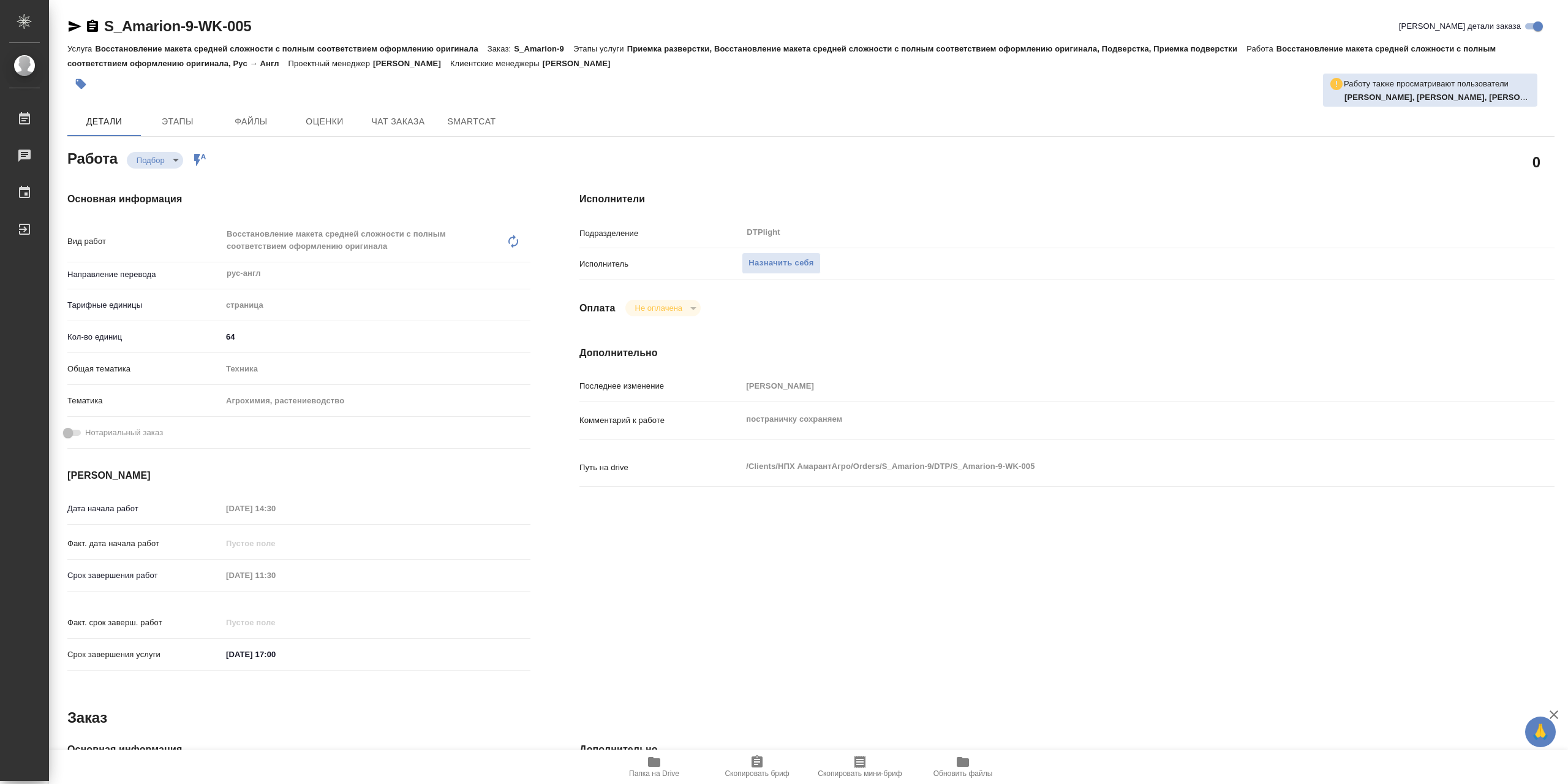
type textarea "x"
click at [816, 274] on button "Назначить себя" at bounding box center [780, 263] width 78 height 22
type textarea "x"
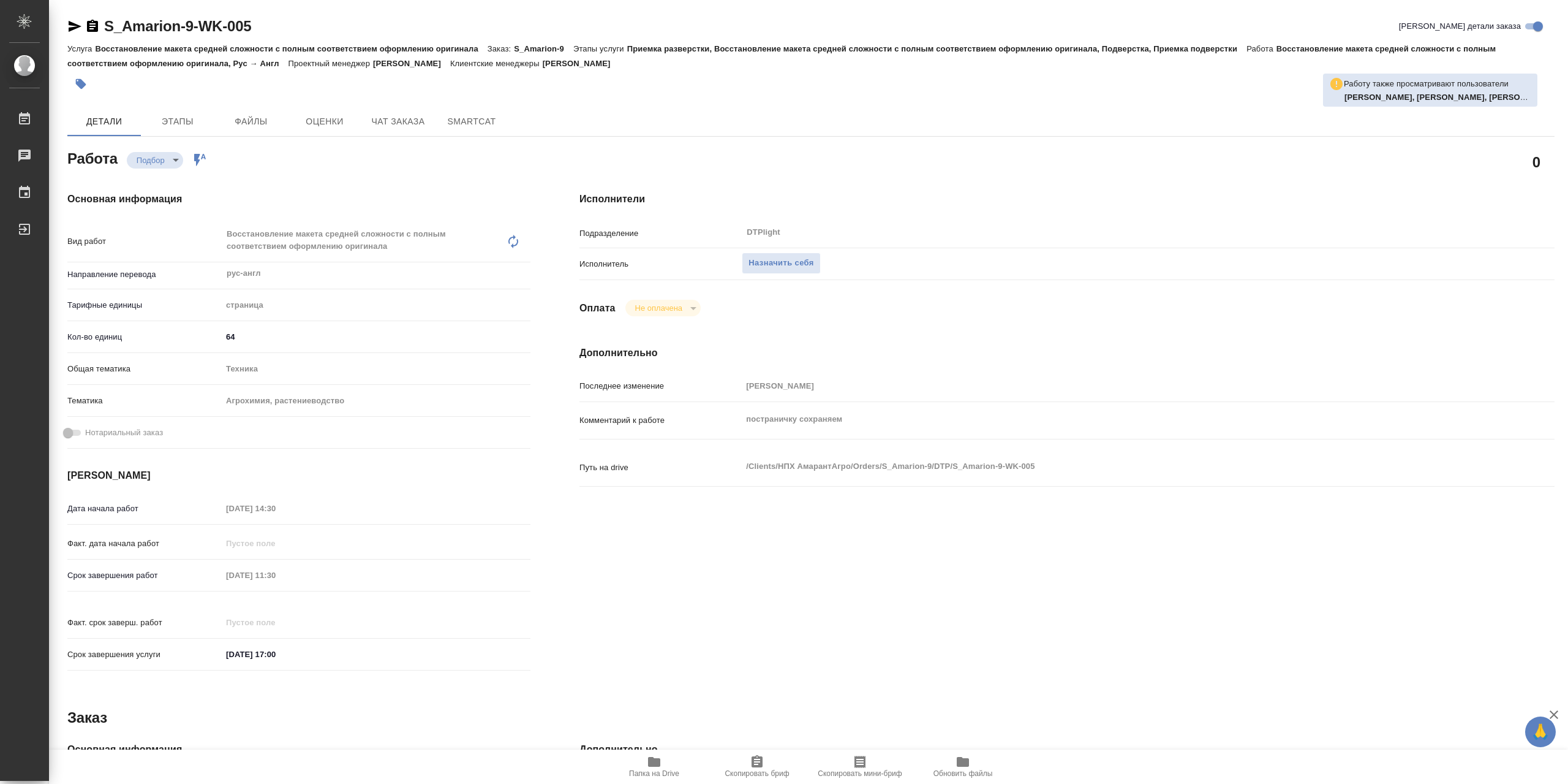
type textarea "x"
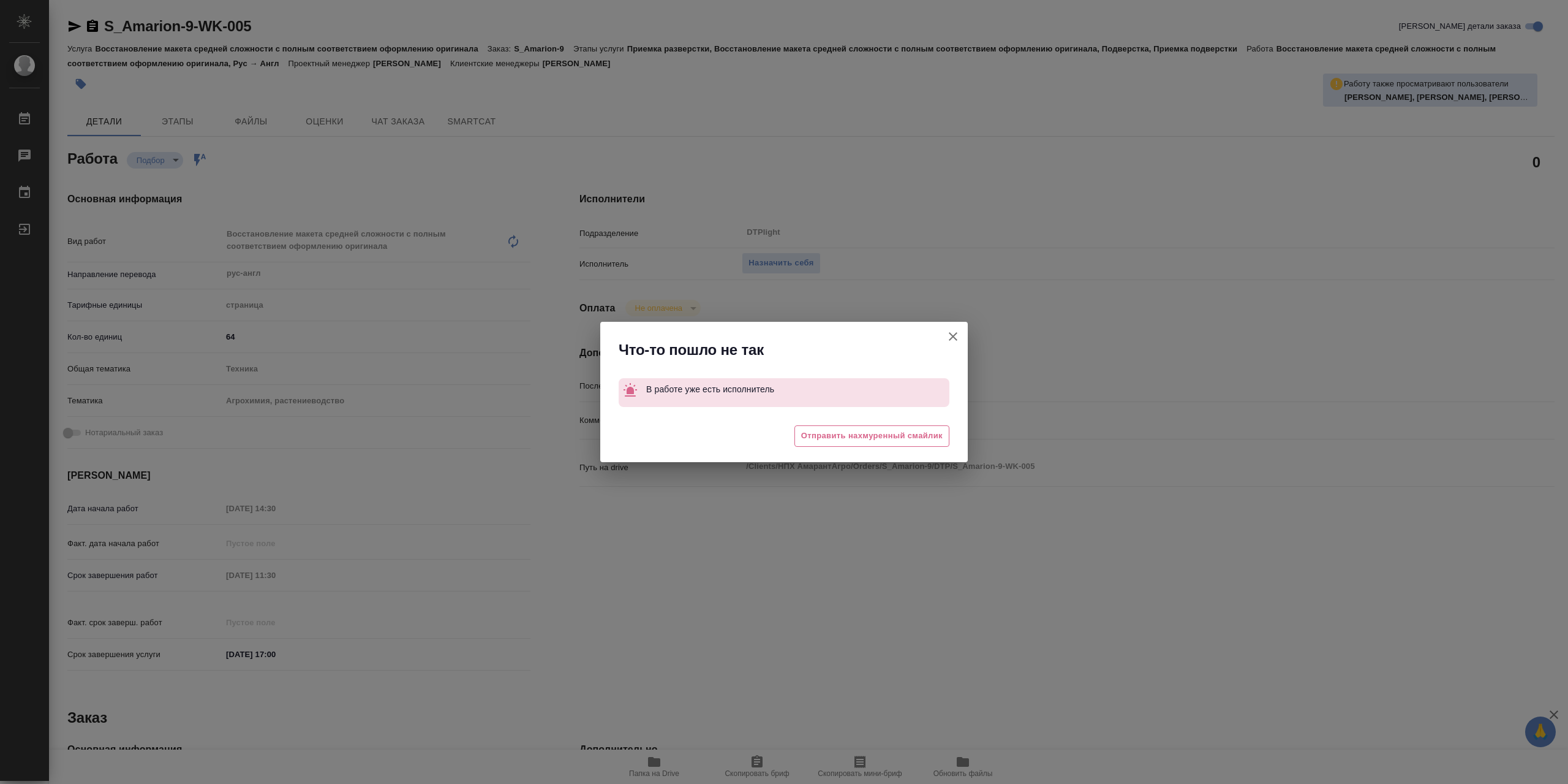
click at [953, 333] on icon "button" at bounding box center [953, 337] width 15 height 15
type textarea "x"
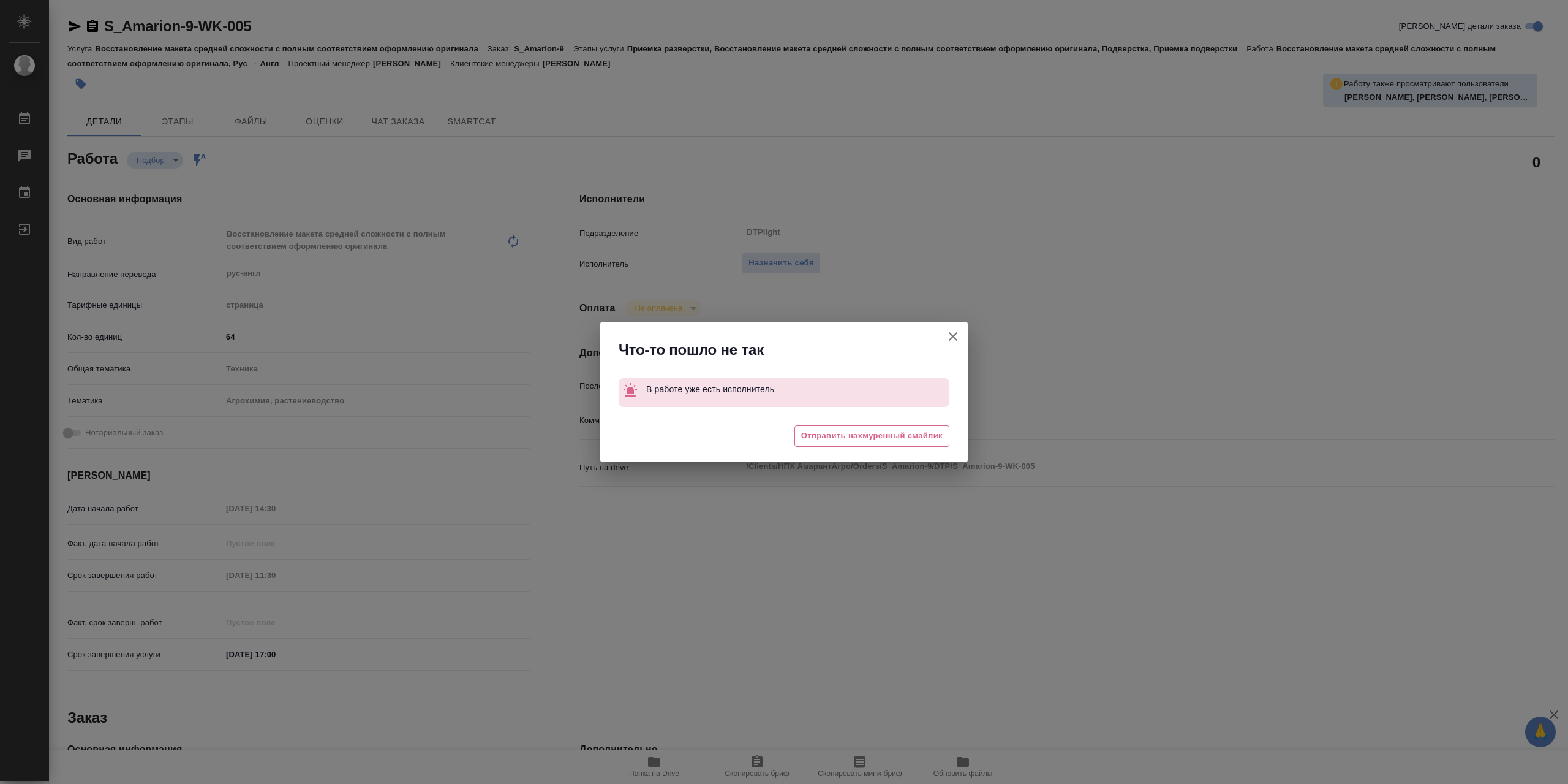
type textarea "x"
